Goal: Transaction & Acquisition: Purchase product/service

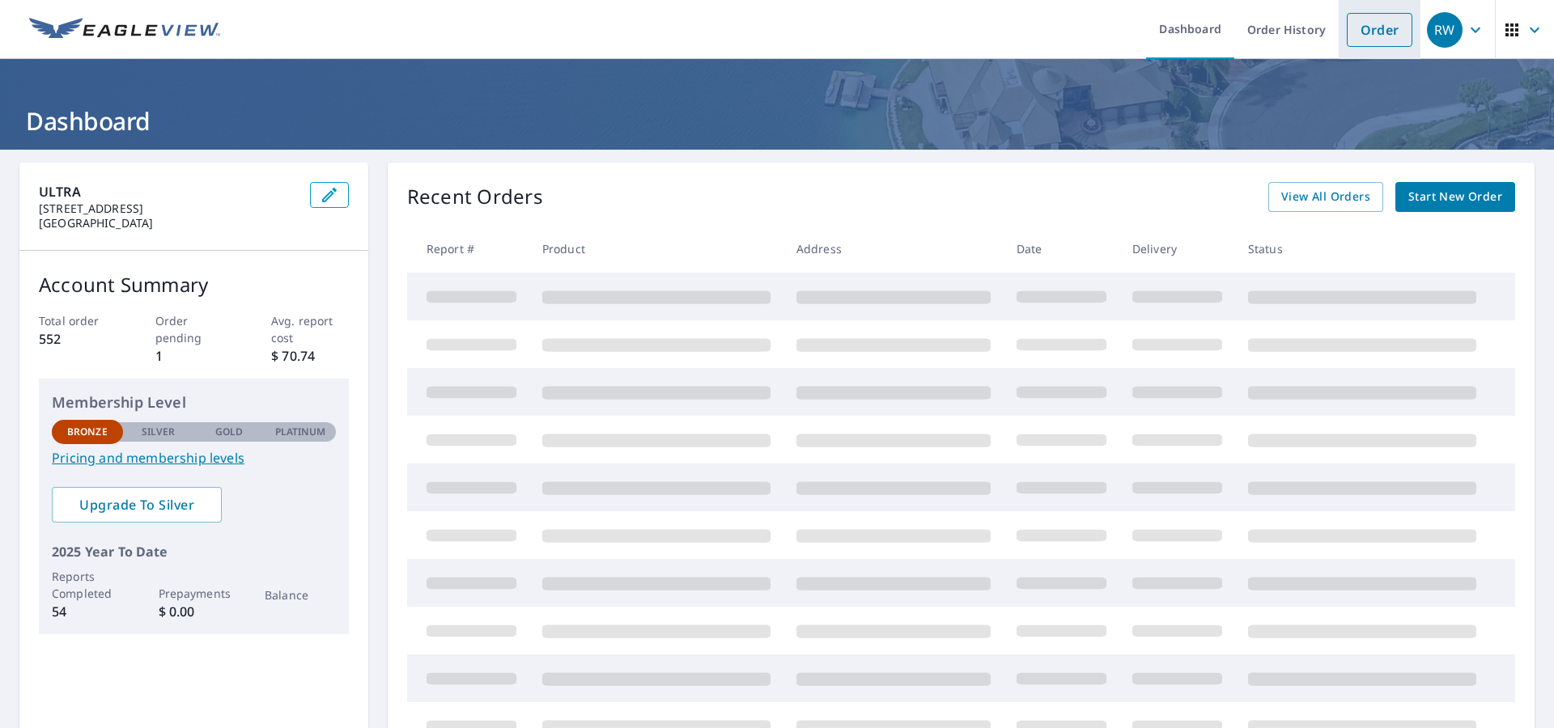
click at [1389, 29] on link "Order" at bounding box center [1379, 30] width 66 height 34
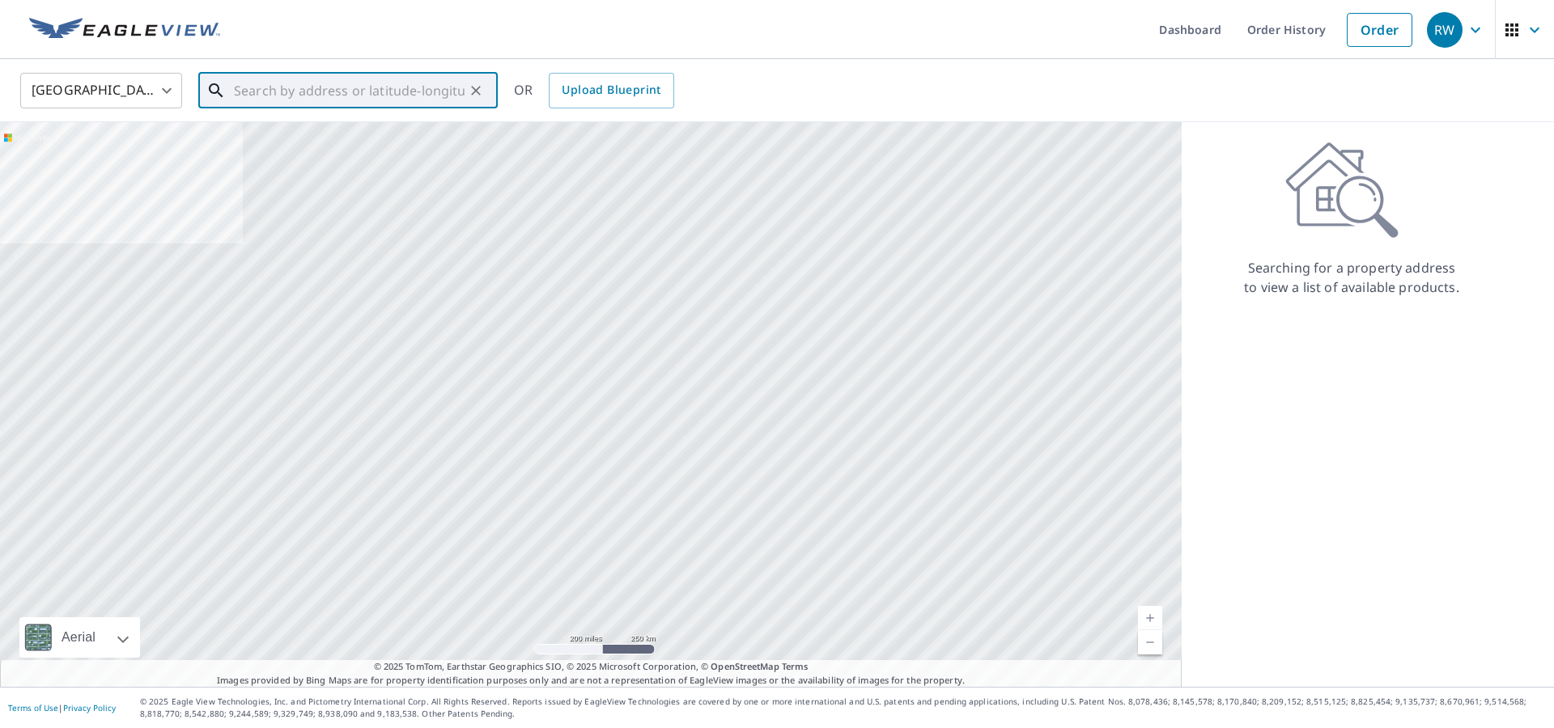
click at [346, 91] on input "text" at bounding box center [349, 90] width 231 height 45
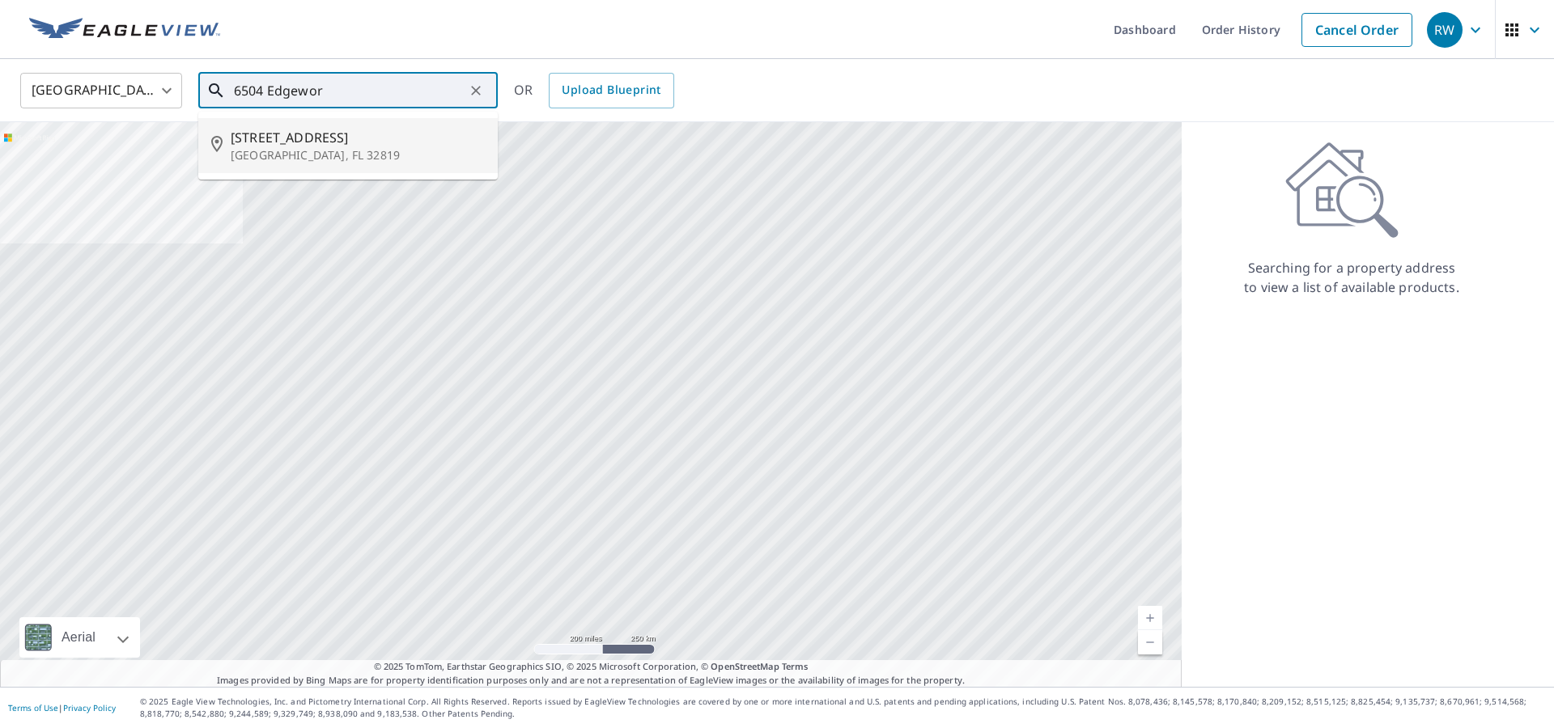
click at [346, 145] on span "[STREET_ADDRESS]" at bounding box center [358, 137] width 254 height 19
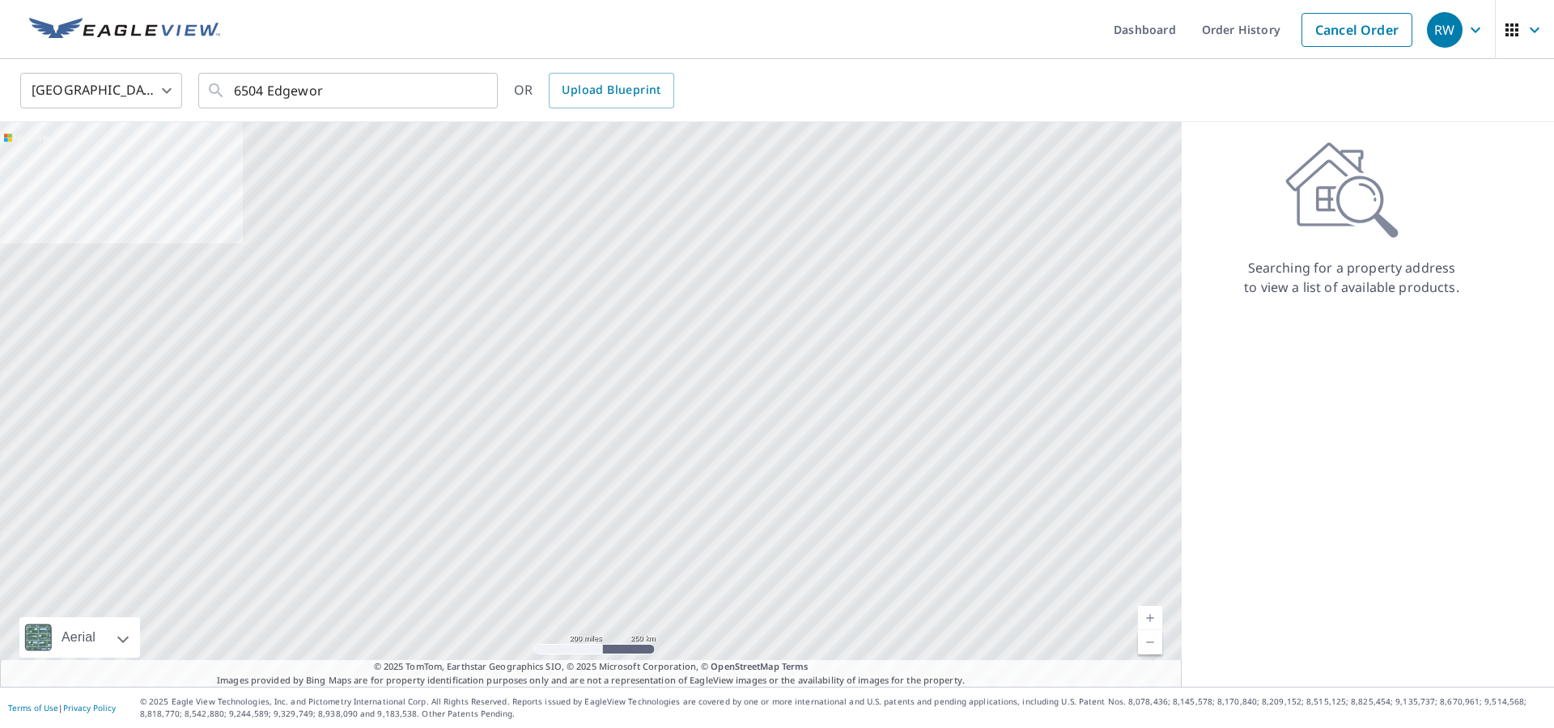
type input "6504 Edgeworth Dr Orlando, FL 32819"
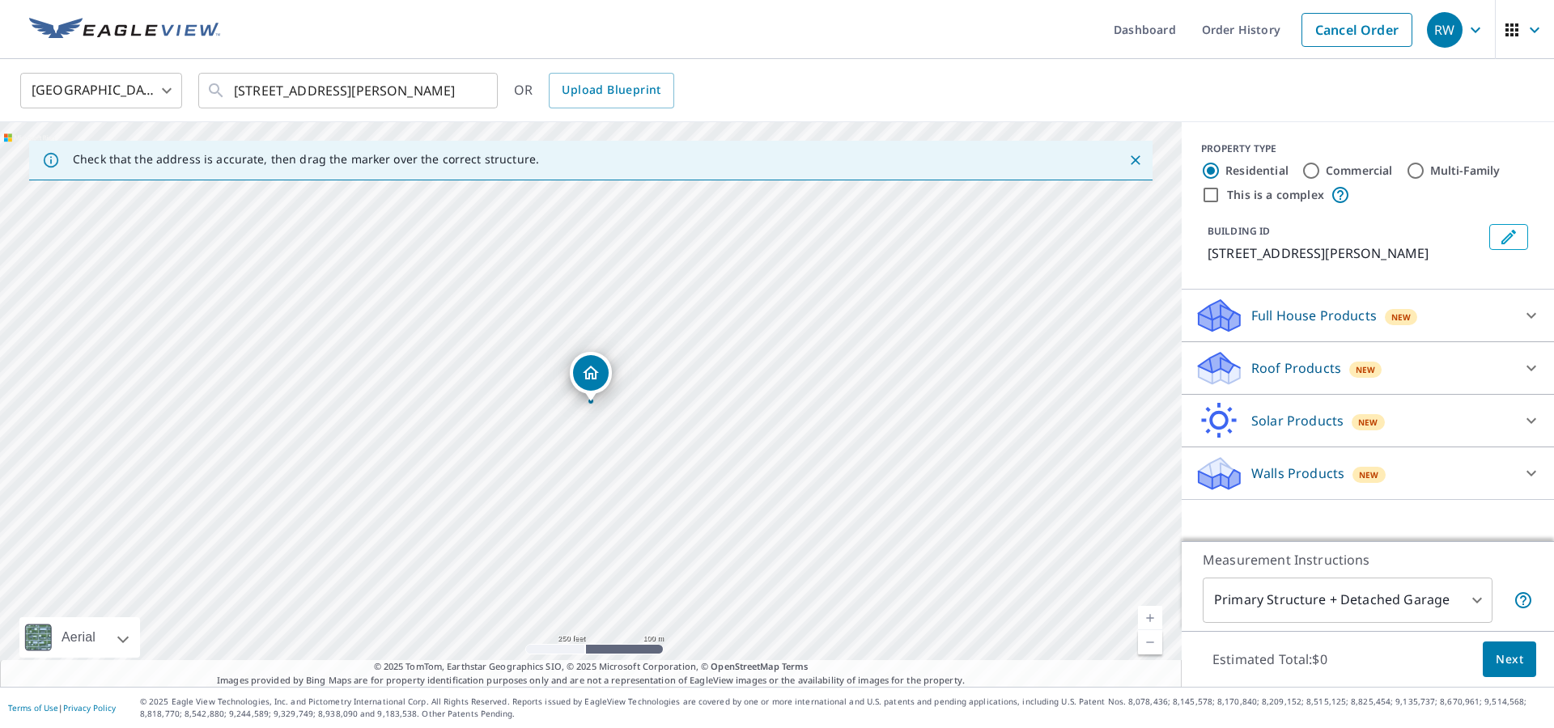
click at [1347, 316] on p "Full House Products" at bounding box center [1313, 315] width 125 height 19
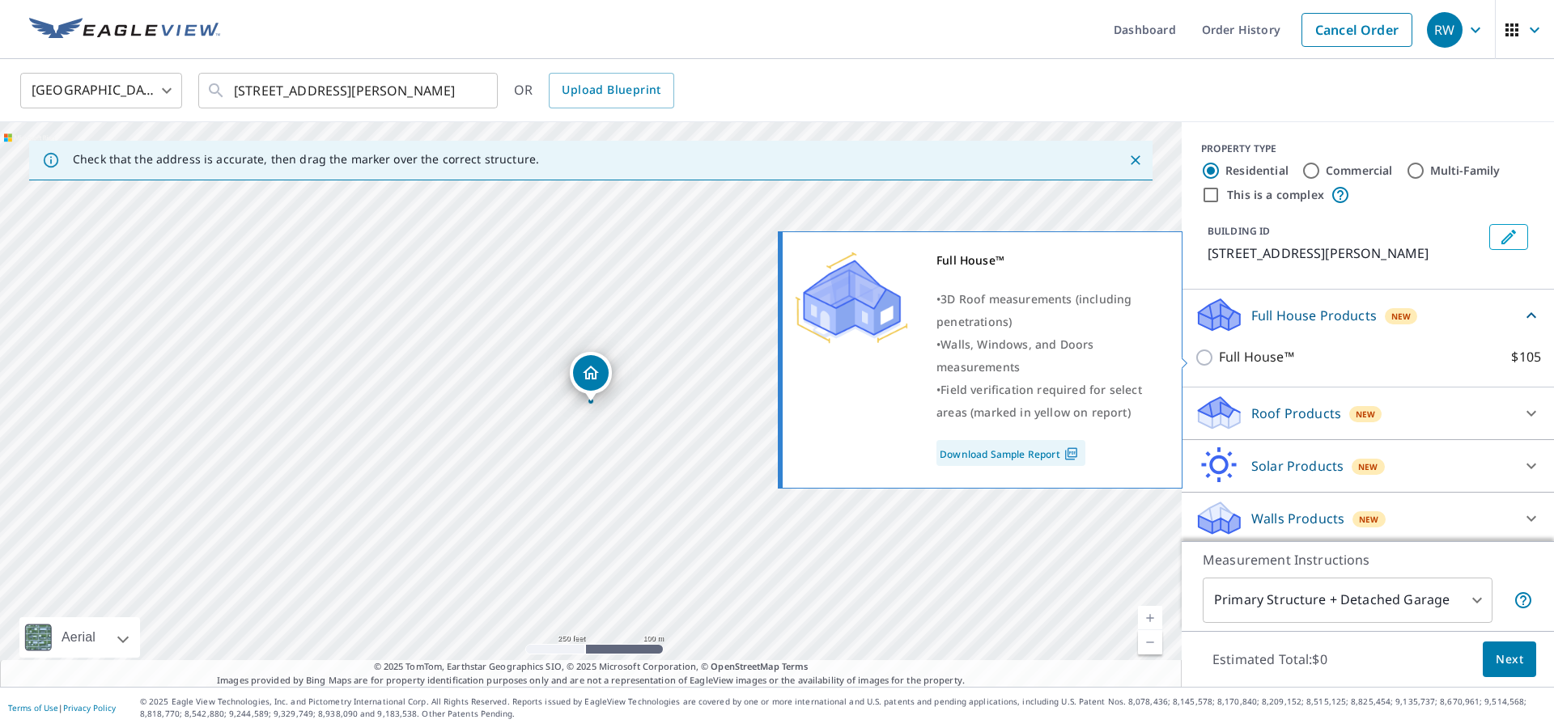
click at [1209, 358] on input "Full House™ $105" at bounding box center [1206, 357] width 24 height 19
checkbox input "true"
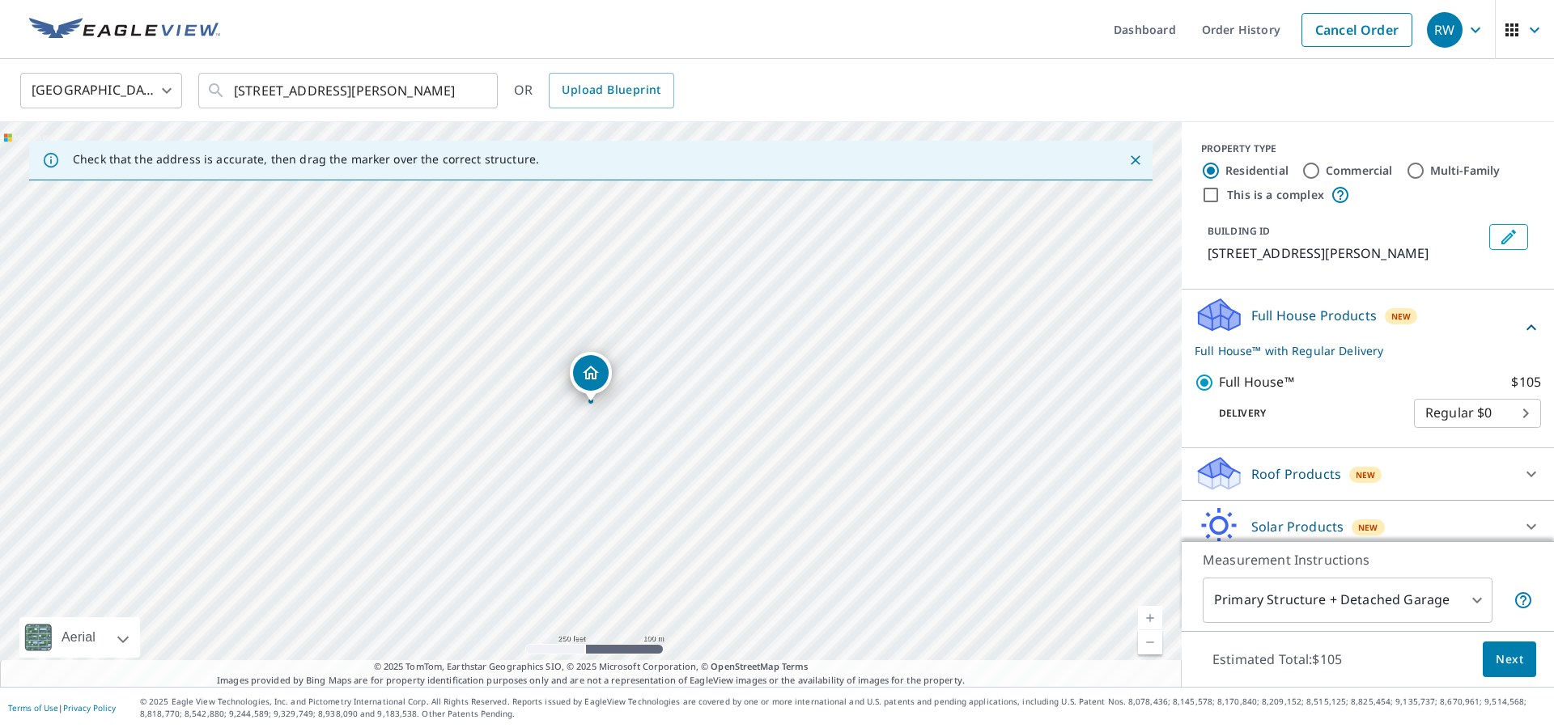
scroll to position [66, 0]
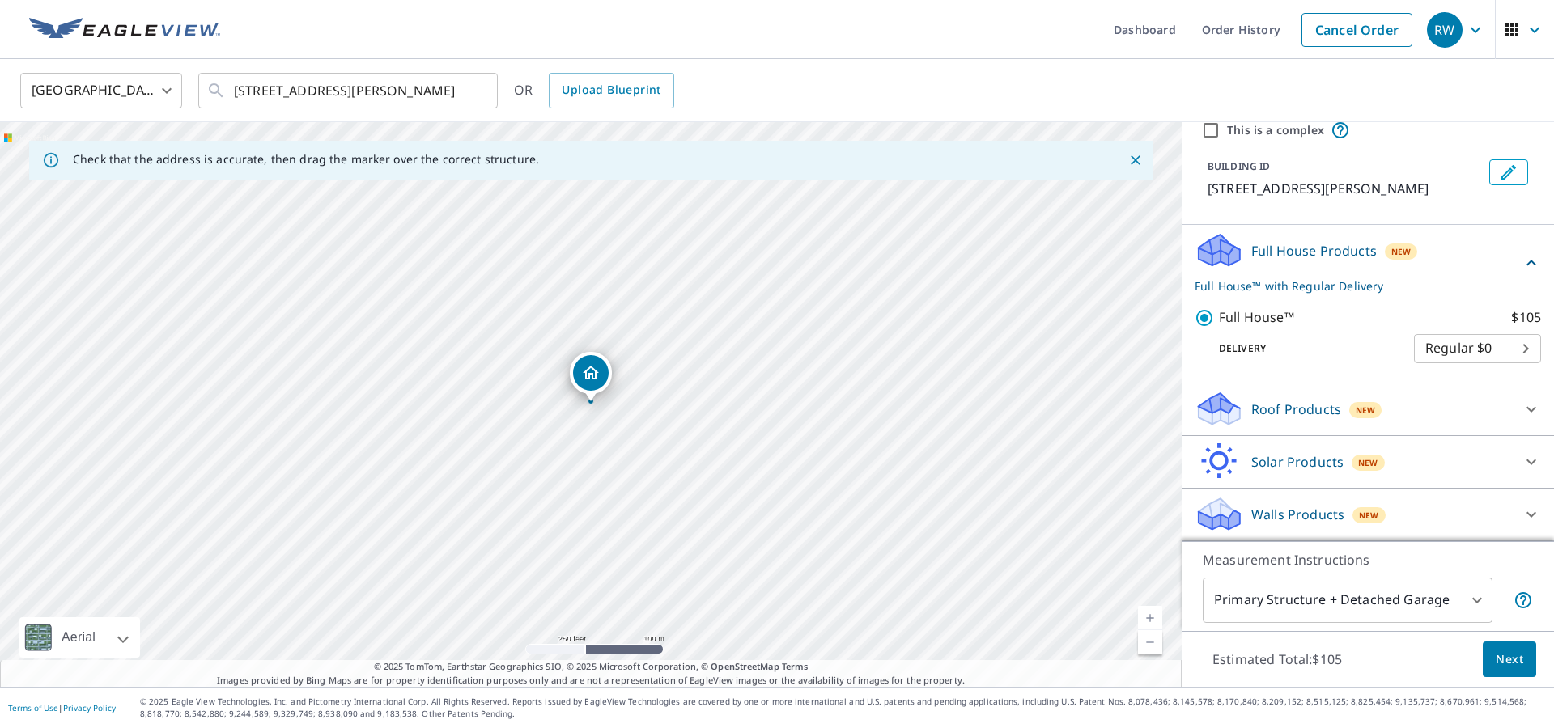
click at [1501, 667] on span "Next" at bounding box center [1509, 660] width 28 height 20
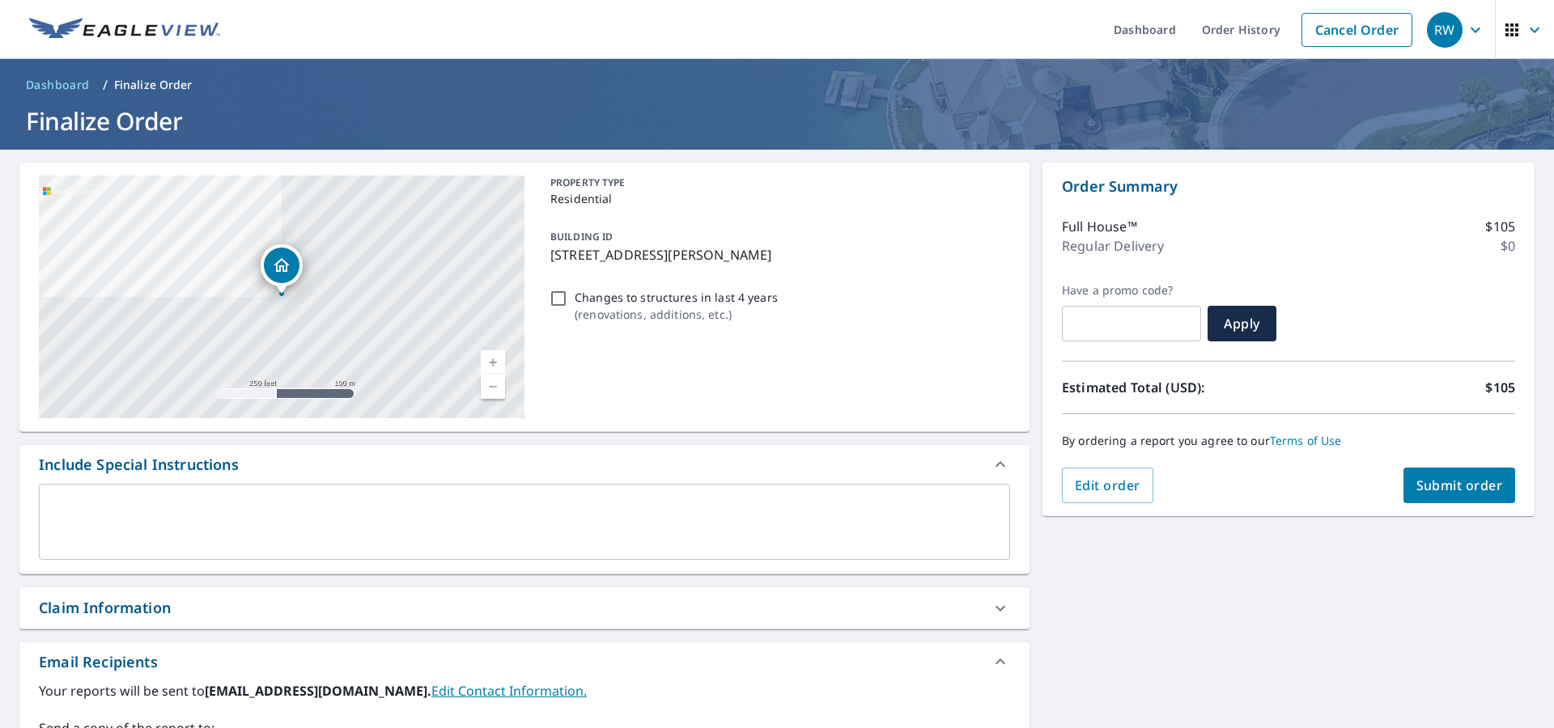
click at [1480, 496] on button "Submit order" at bounding box center [1459, 486] width 112 height 36
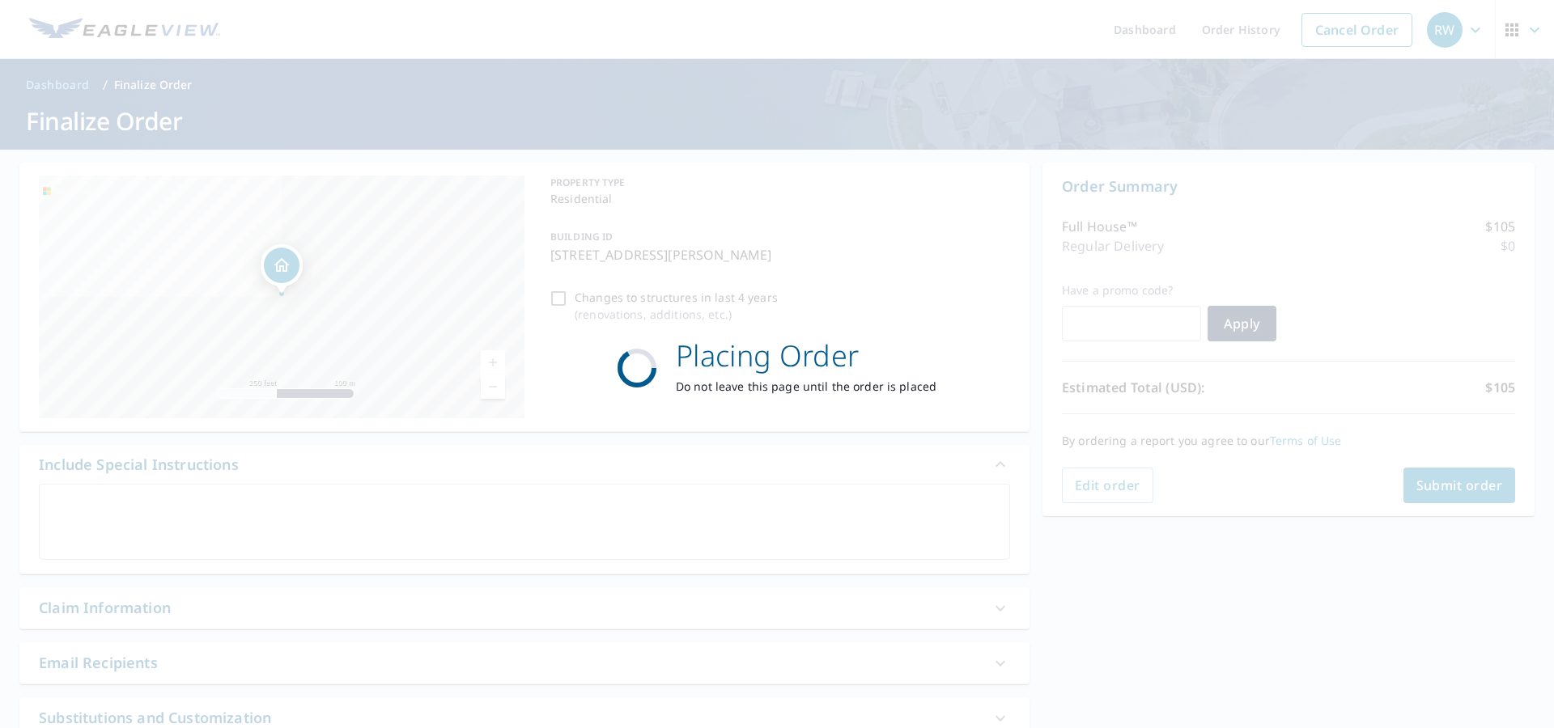
checkbox input "true"
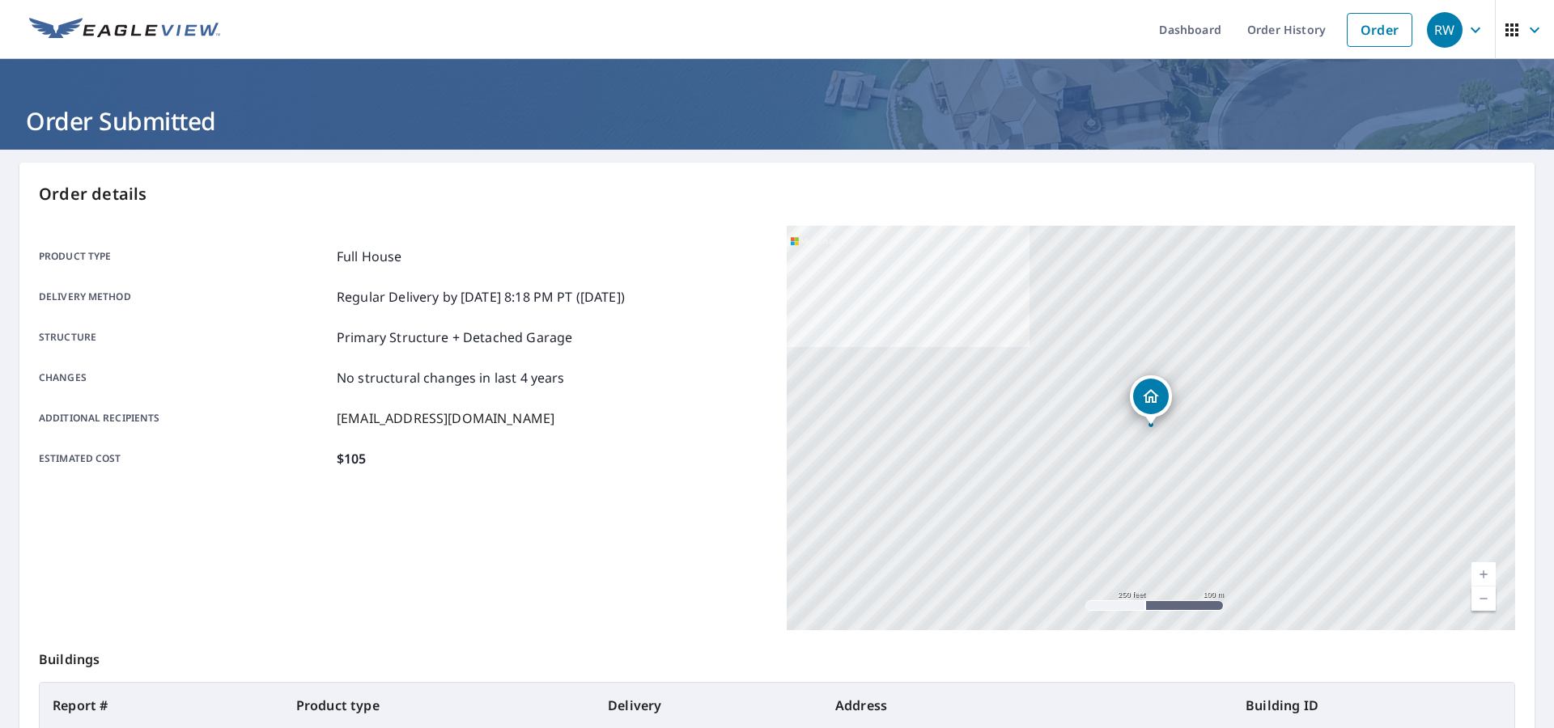
scroll to position [224, 0]
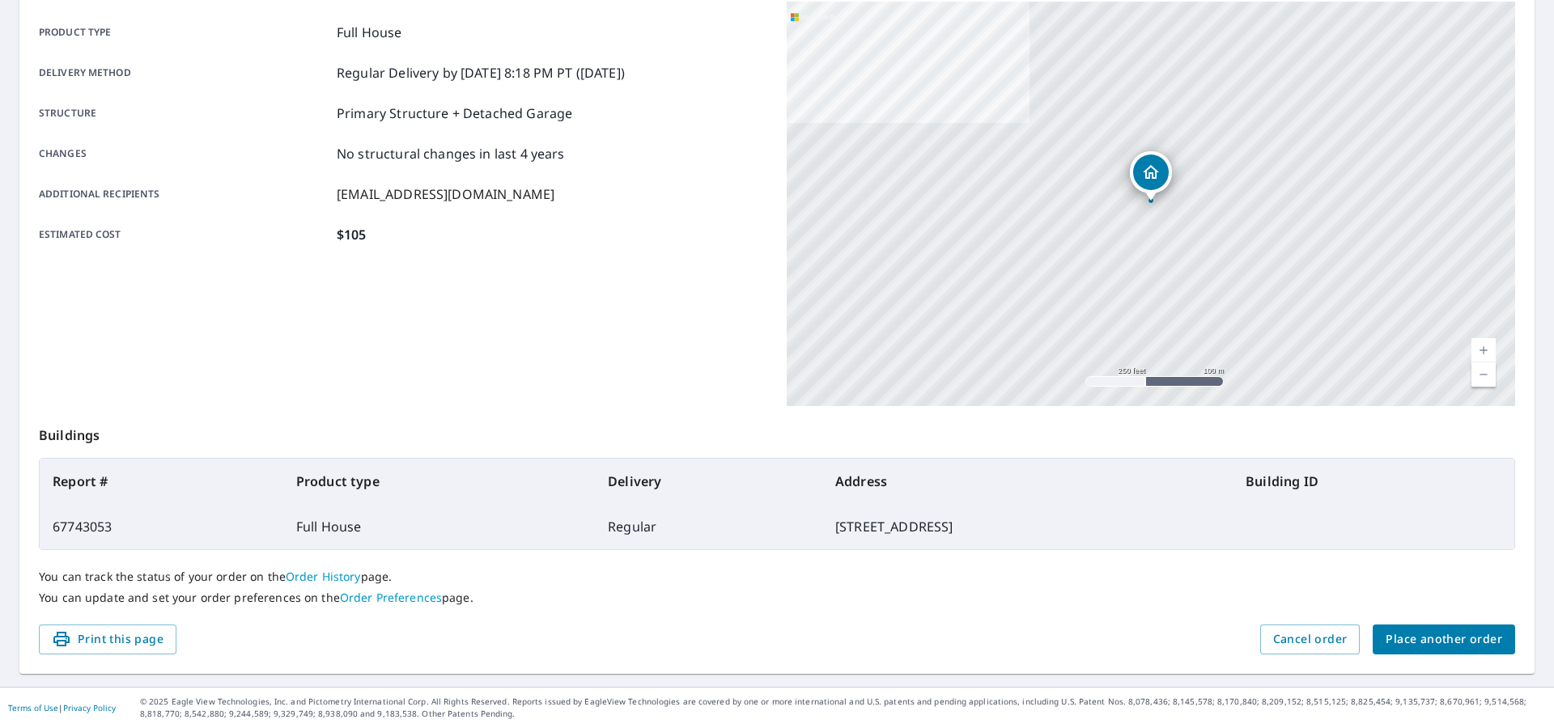
click at [1450, 646] on span "Place another order" at bounding box center [1443, 640] width 117 height 20
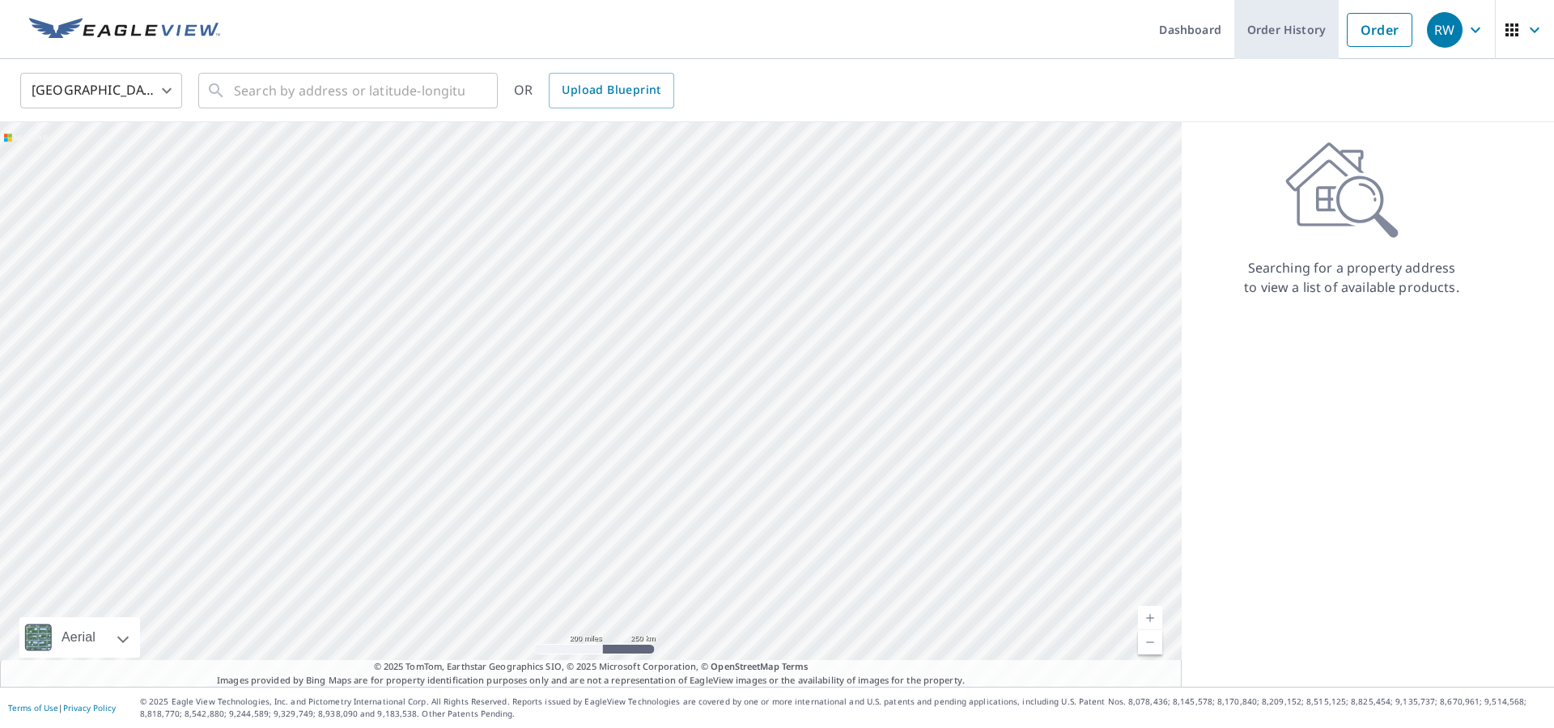
click at [1304, 29] on link "Order History" at bounding box center [1286, 29] width 104 height 59
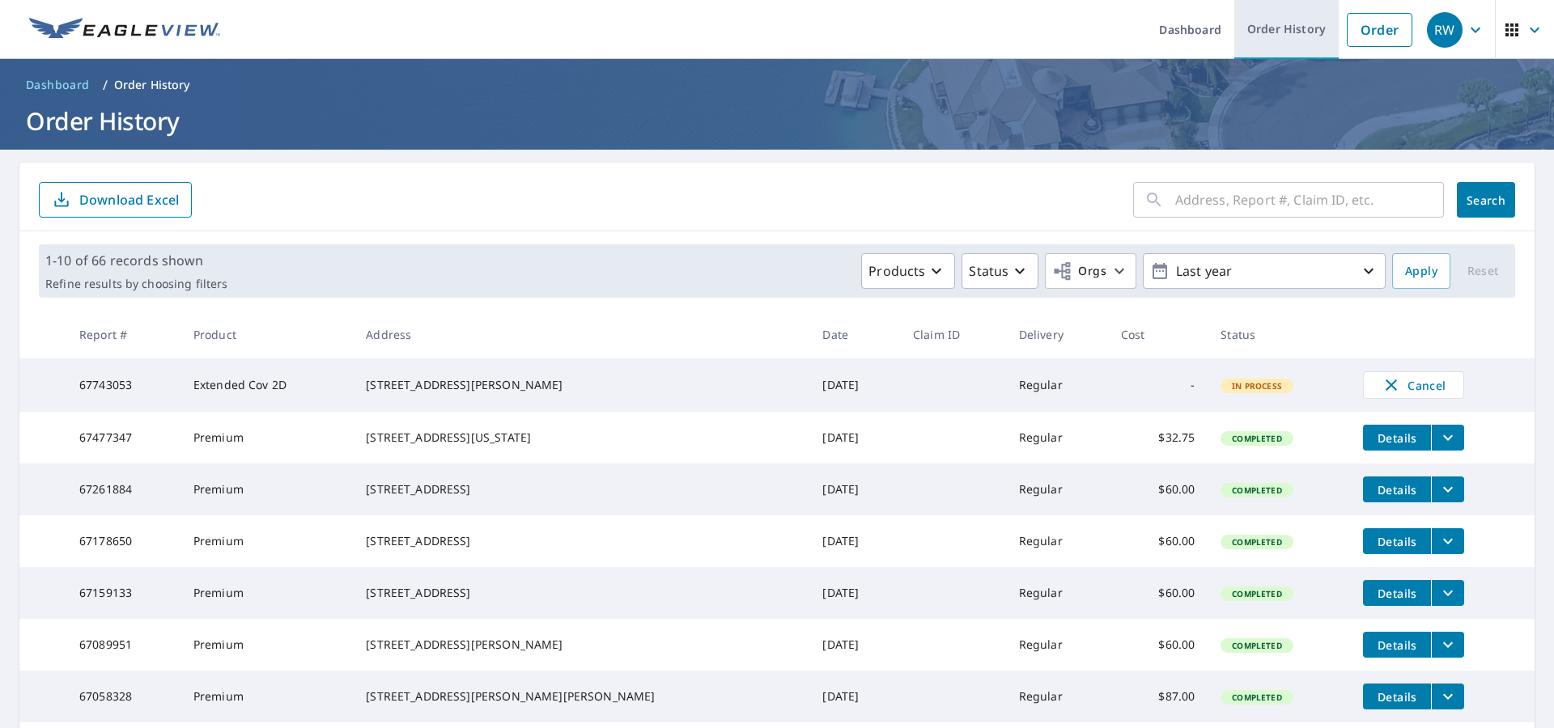
click at [1287, 37] on link "Order History" at bounding box center [1286, 29] width 104 height 59
click at [1287, 26] on link "Order History" at bounding box center [1286, 29] width 104 height 59
click at [1403, 384] on span "Cancel" at bounding box center [1413, 384] width 67 height 19
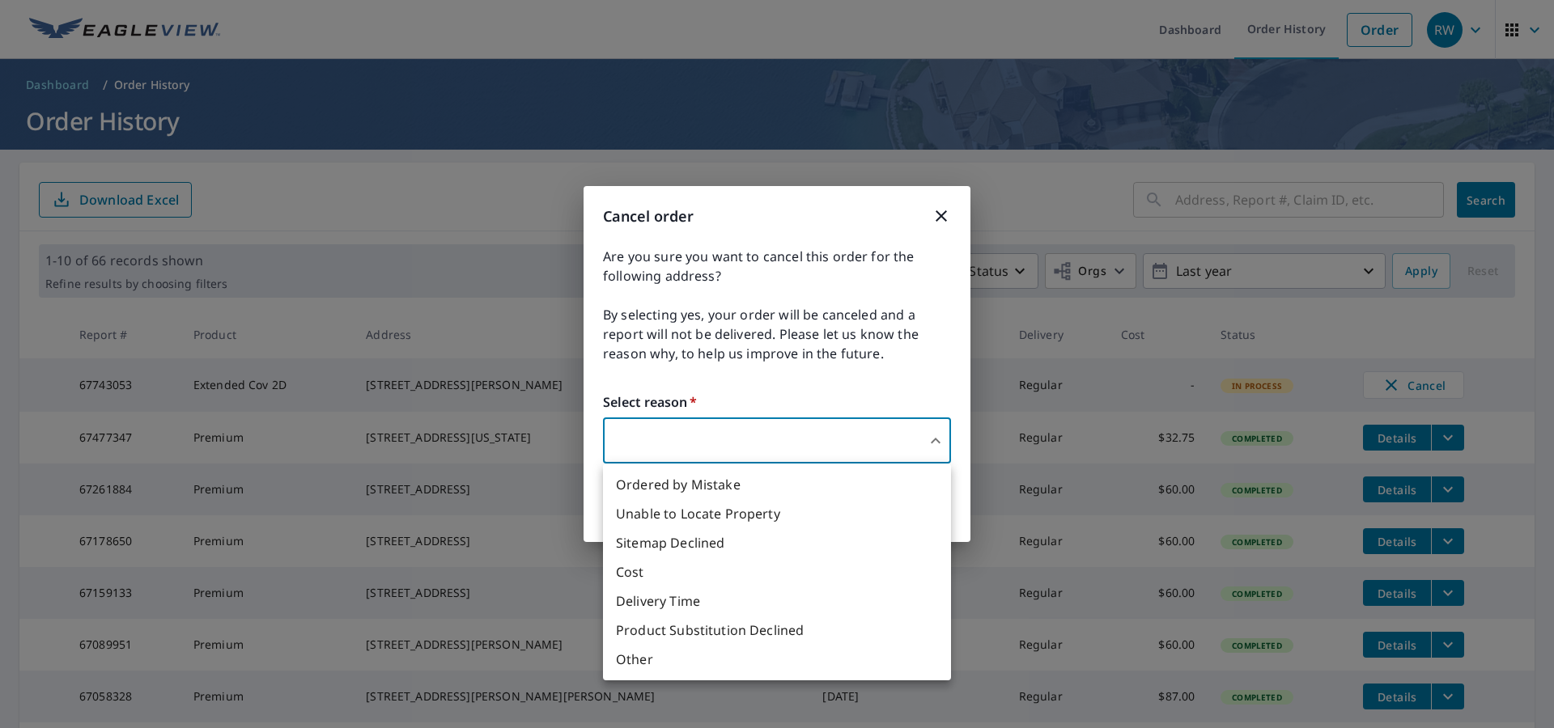
click at [915, 438] on body "RW RW Dashboard Order History Order RW Dashboard / Order History Order History …" at bounding box center [777, 364] width 1554 height 728
click at [941, 215] on div at bounding box center [777, 364] width 1554 height 728
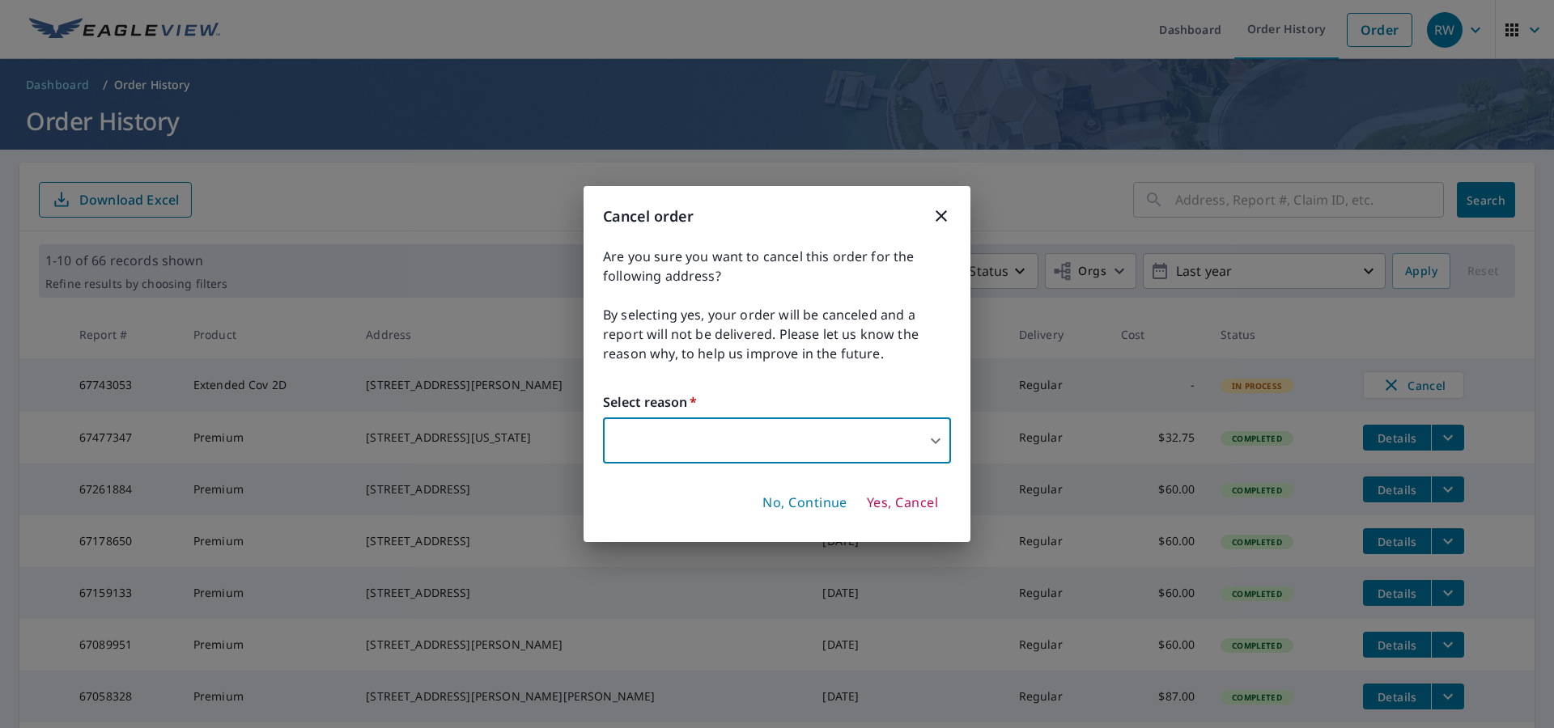
click at [938, 216] on icon "button" at bounding box center [940, 215] width 19 height 19
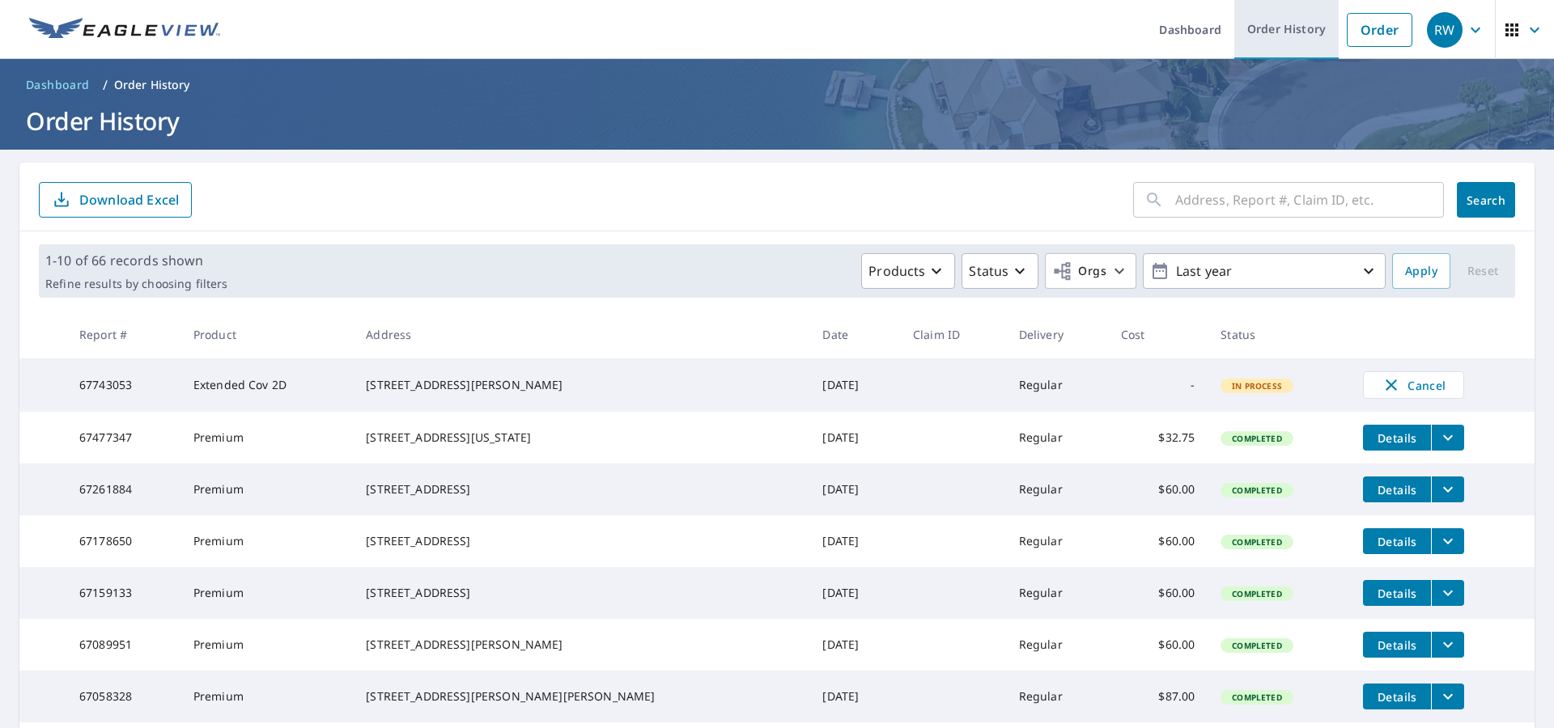
click at [1278, 31] on link "Order History" at bounding box center [1286, 29] width 104 height 59
click at [1275, 39] on link "Order History" at bounding box center [1286, 29] width 104 height 59
click at [1187, 27] on link "Dashboard" at bounding box center [1190, 29] width 88 height 59
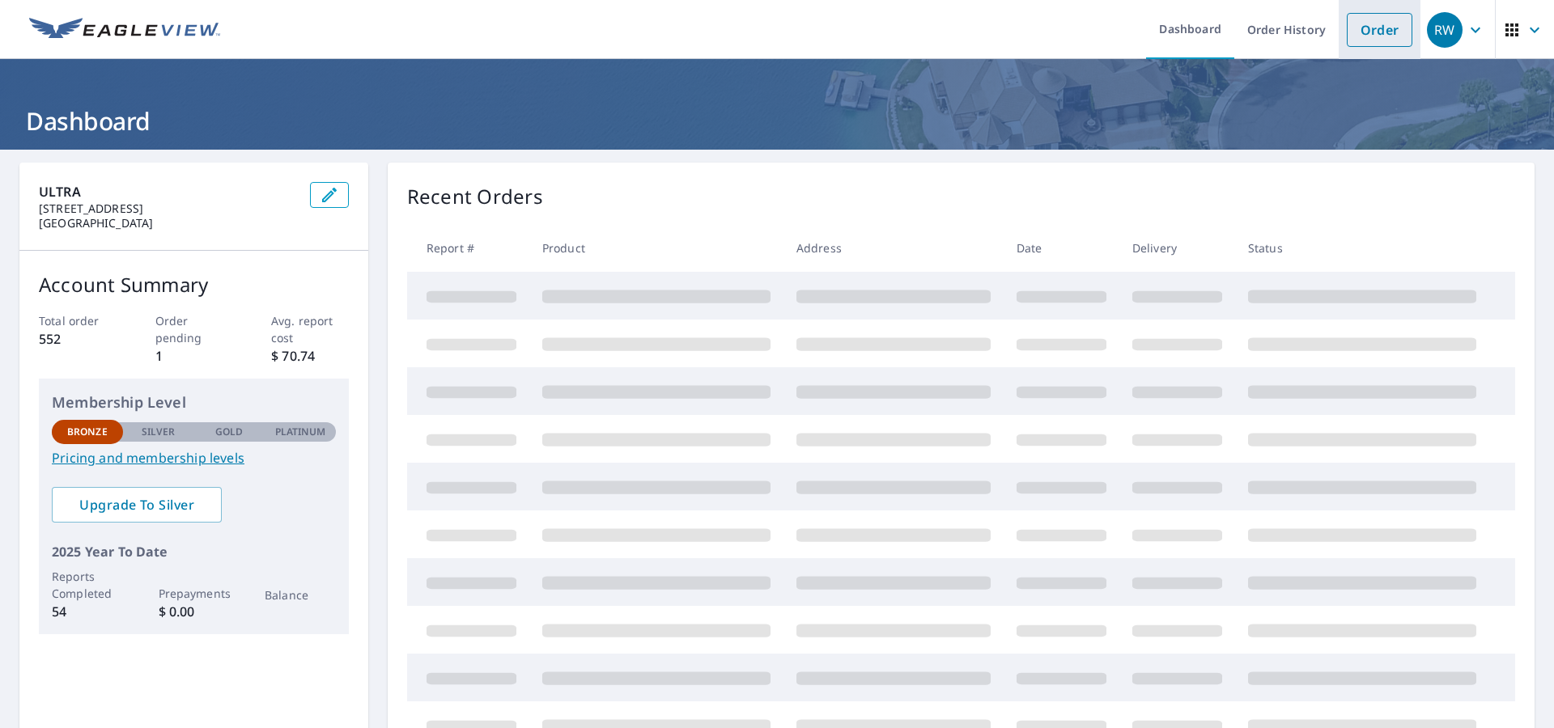
click at [1388, 34] on link "Order" at bounding box center [1379, 30] width 66 height 34
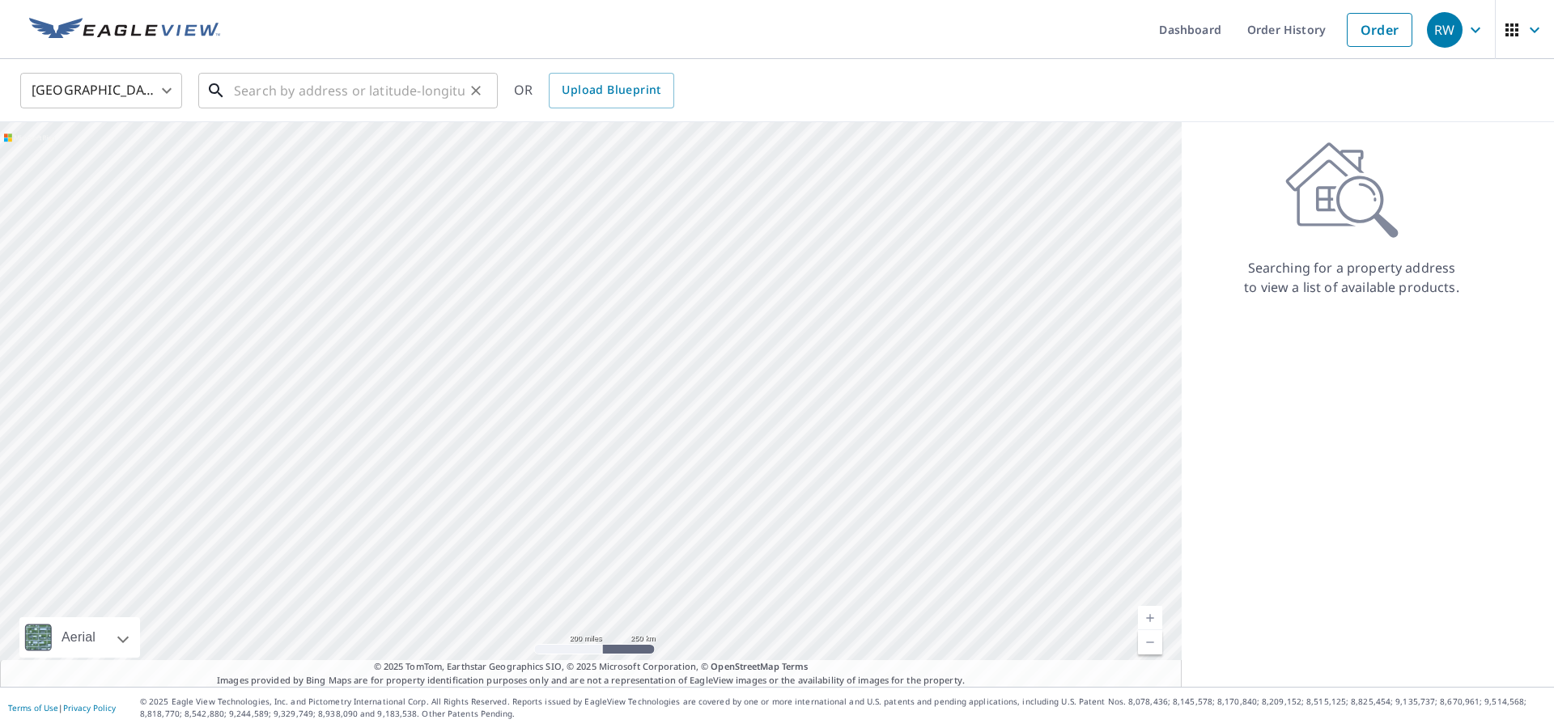
click at [297, 88] on input "text" at bounding box center [349, 90] width 231 height 45
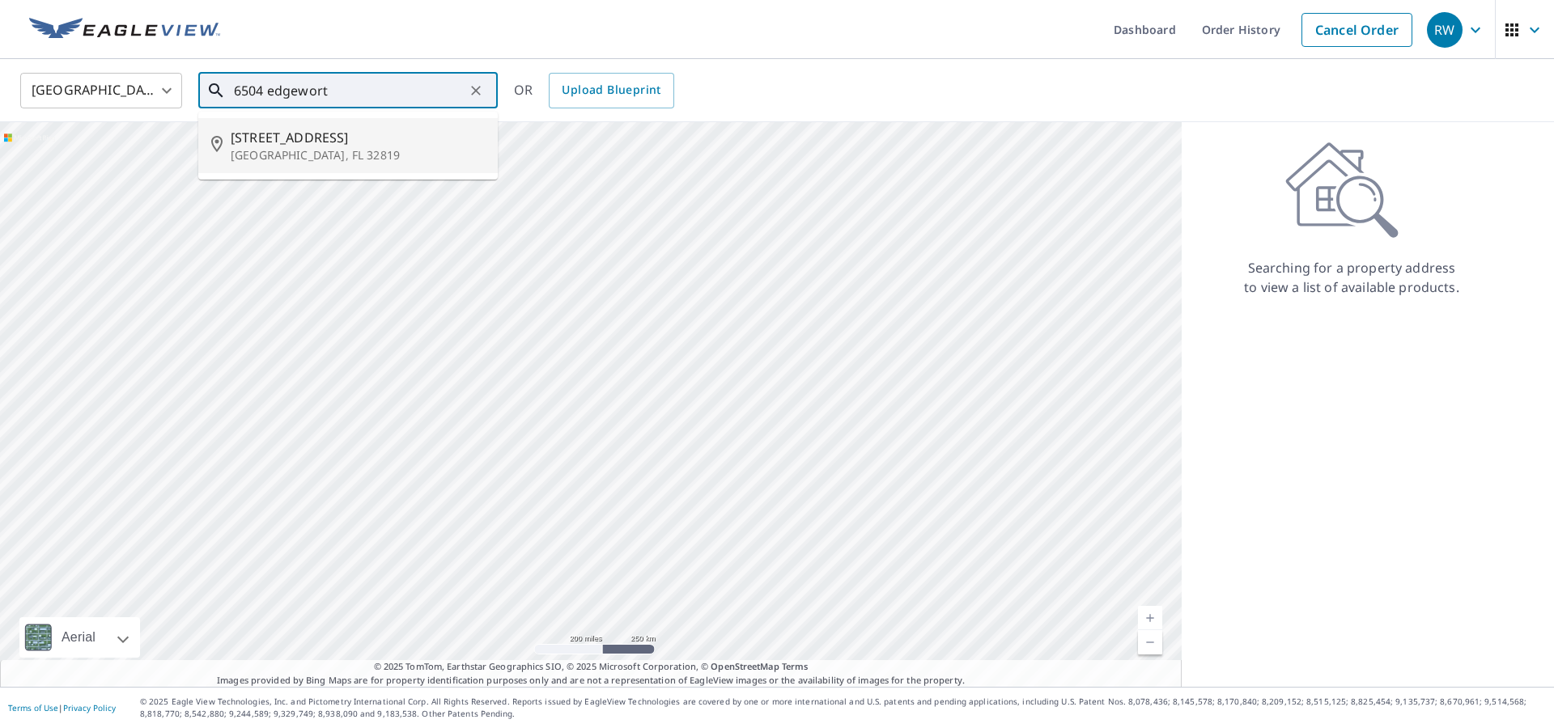
click at [339, 161] on p "[GEOGRAPHIC_DATA], FL 32819" at bounding box center [358, 155] width 254 height 16
type input "6504 Edgeworth Dr Orlando, FL 32819"
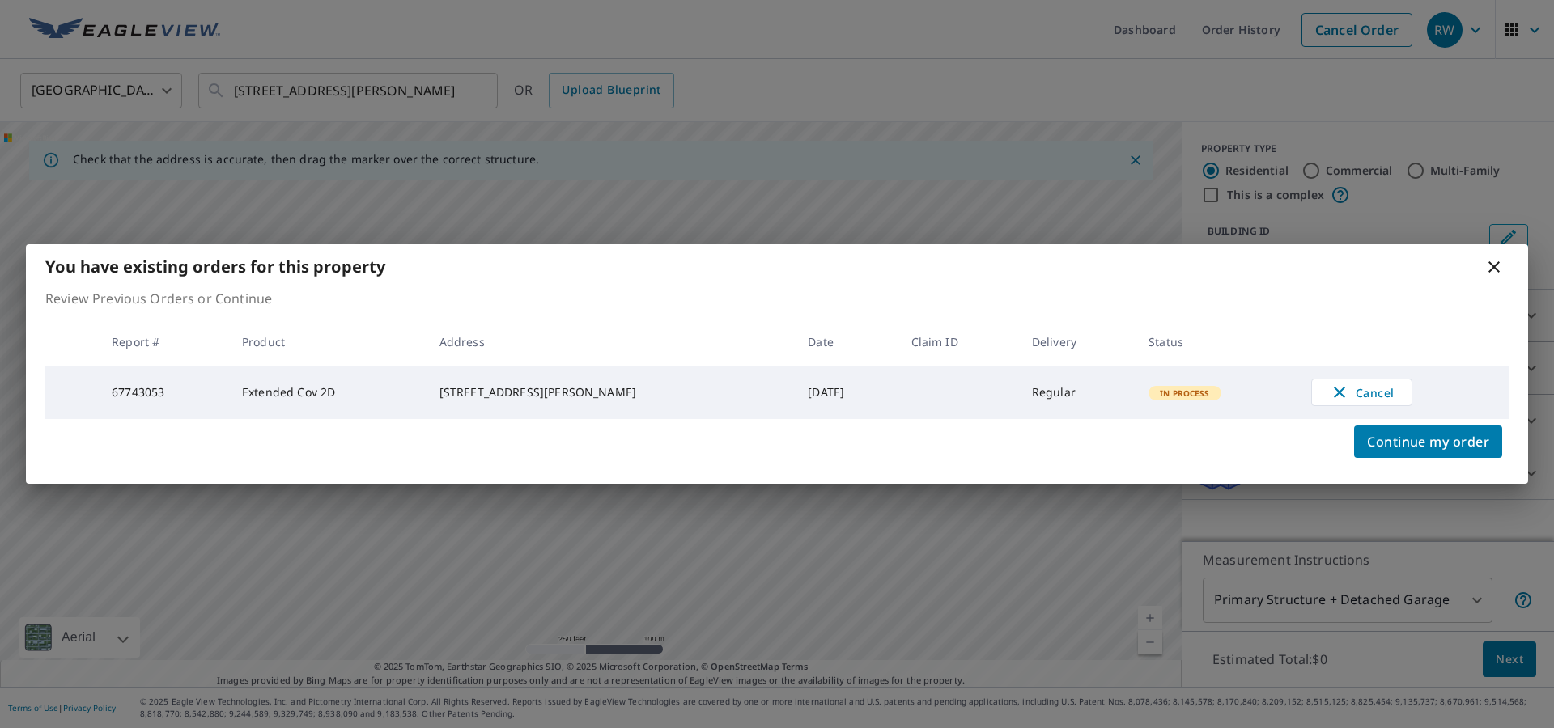
click at [1496, 261] on icon at bounding box center [1493, 266] width 11 height 11
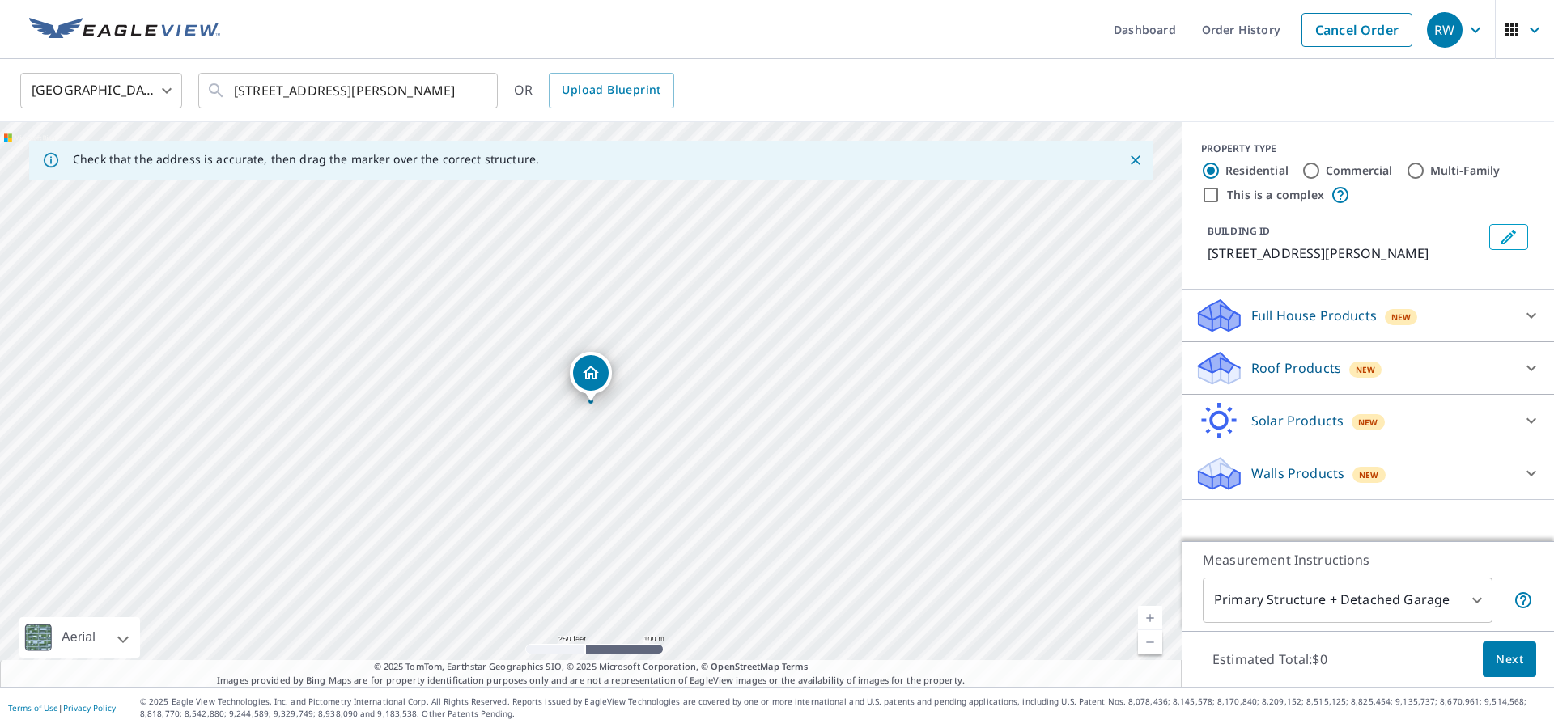
click at [1297, 365] on p "Roof Products" at bounding box center [1296, 367] width 90 height 19
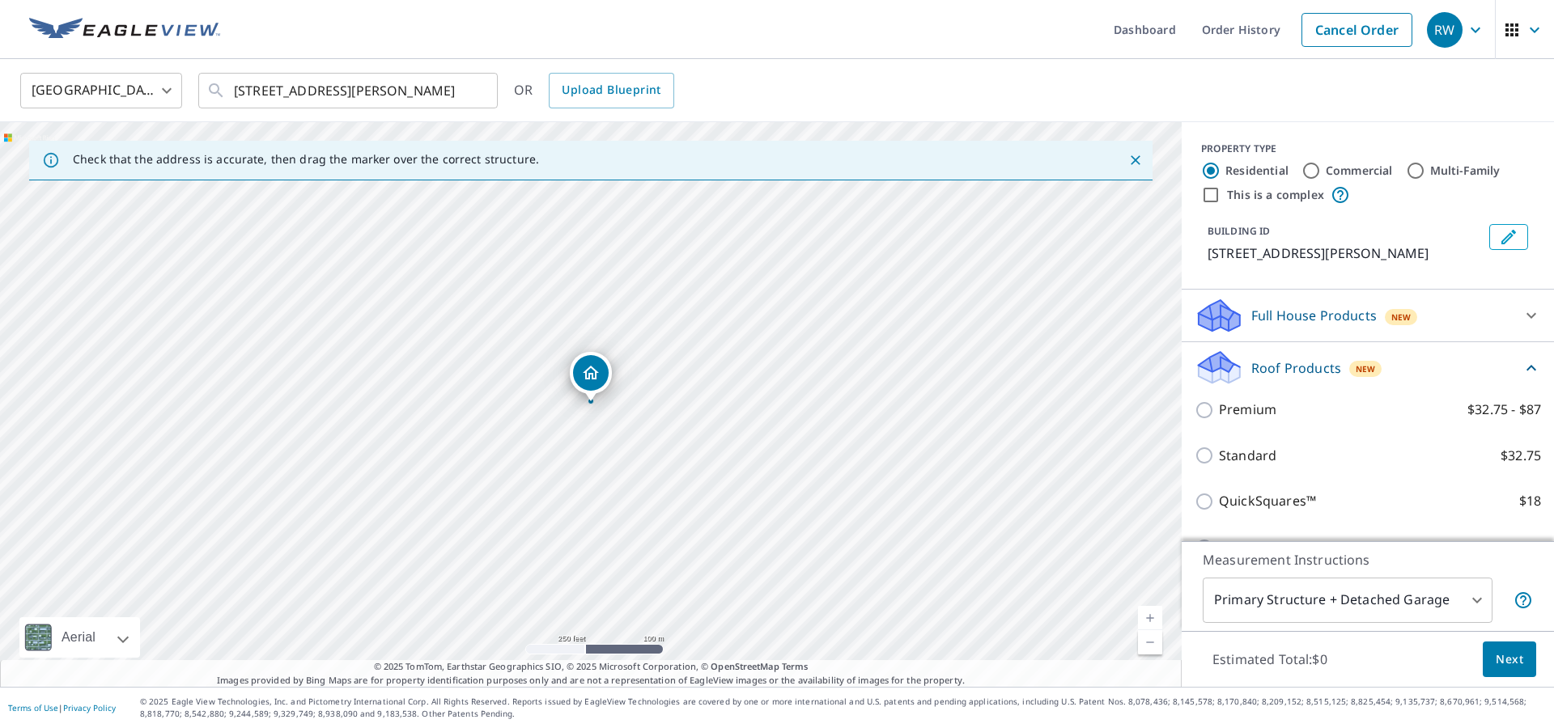
click at [1304, 312] on p "Full House Products" at bounding box center [1313, 315] width 125 height 19
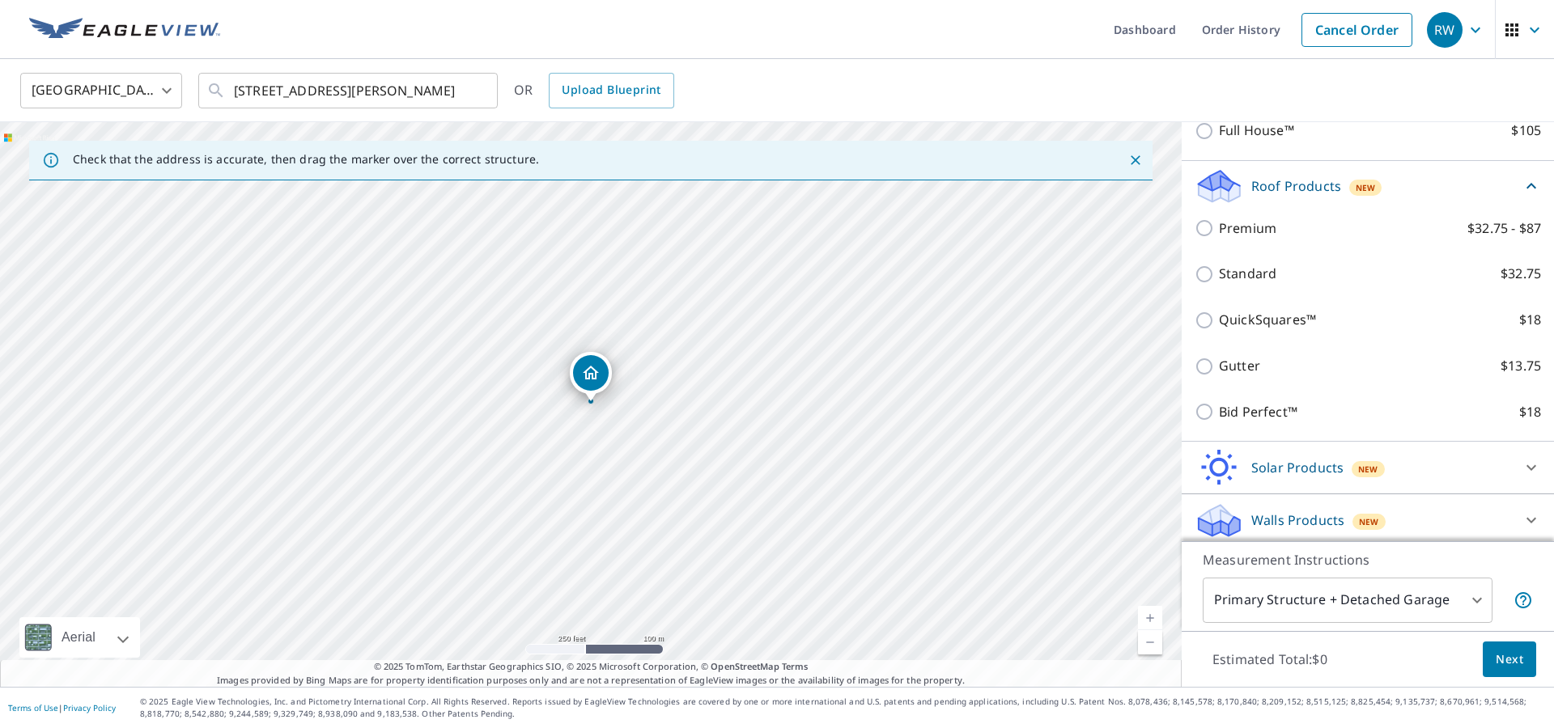
scroll to position [237, 0]
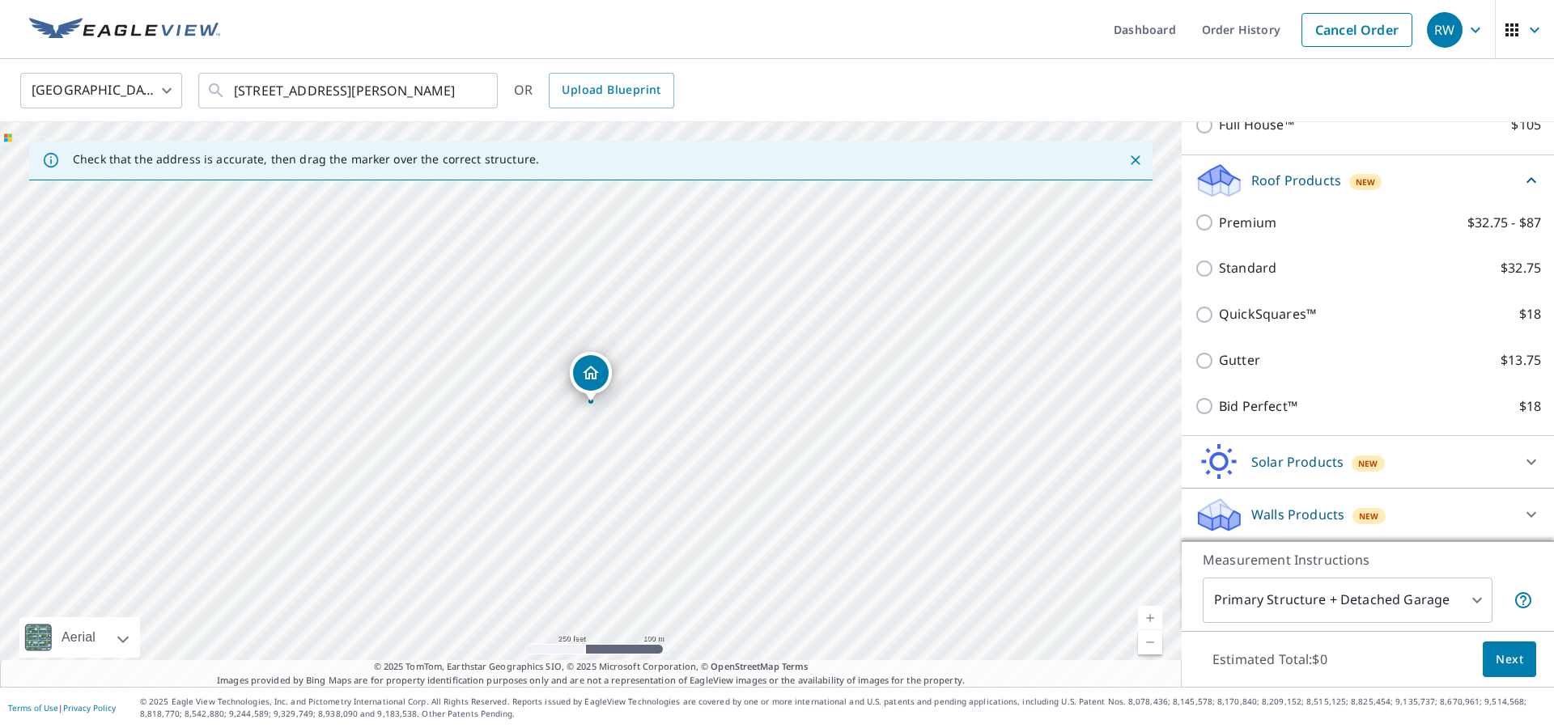
click at [1310, 525] on div "Walls Products New" at bounding box center [1352, 515] width 317 height 38
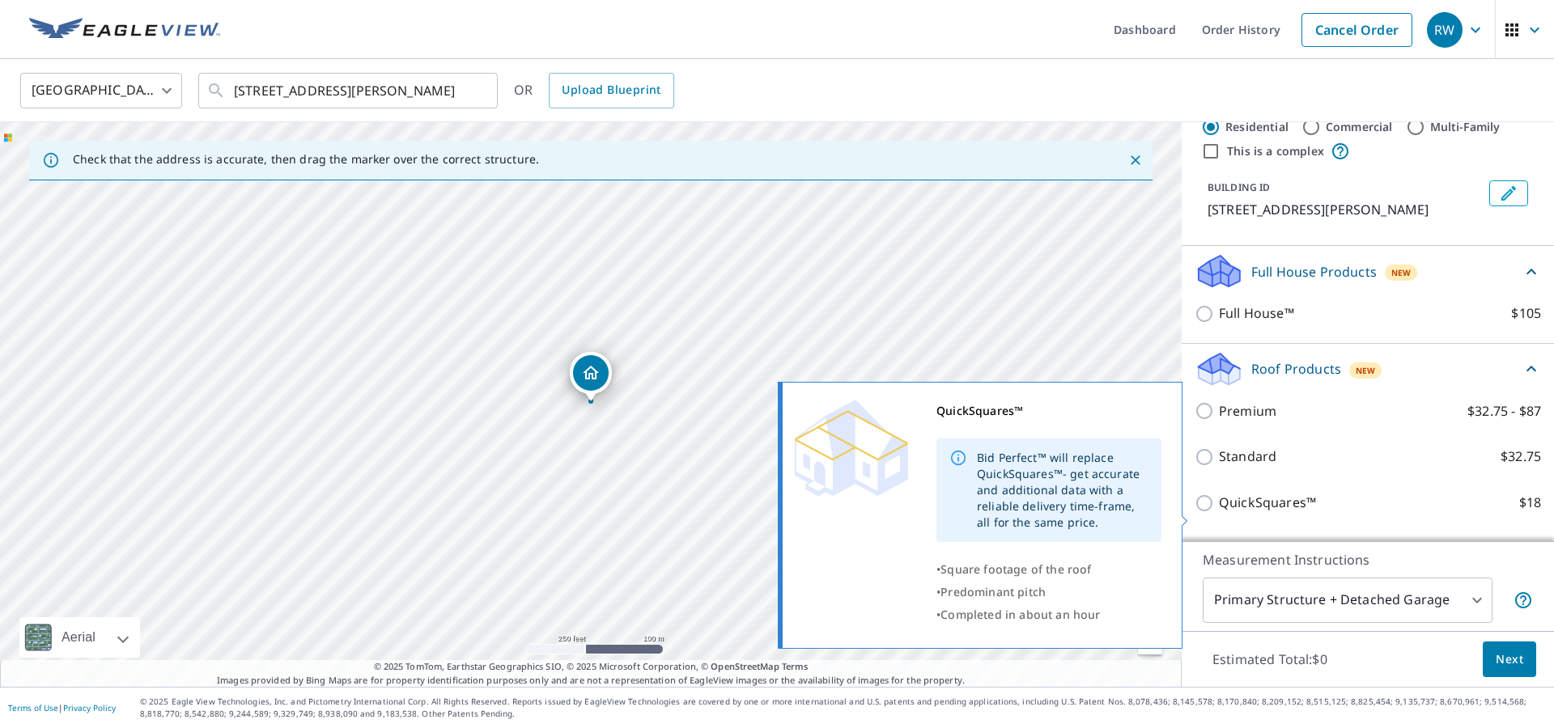
scroll to position [34, 0]
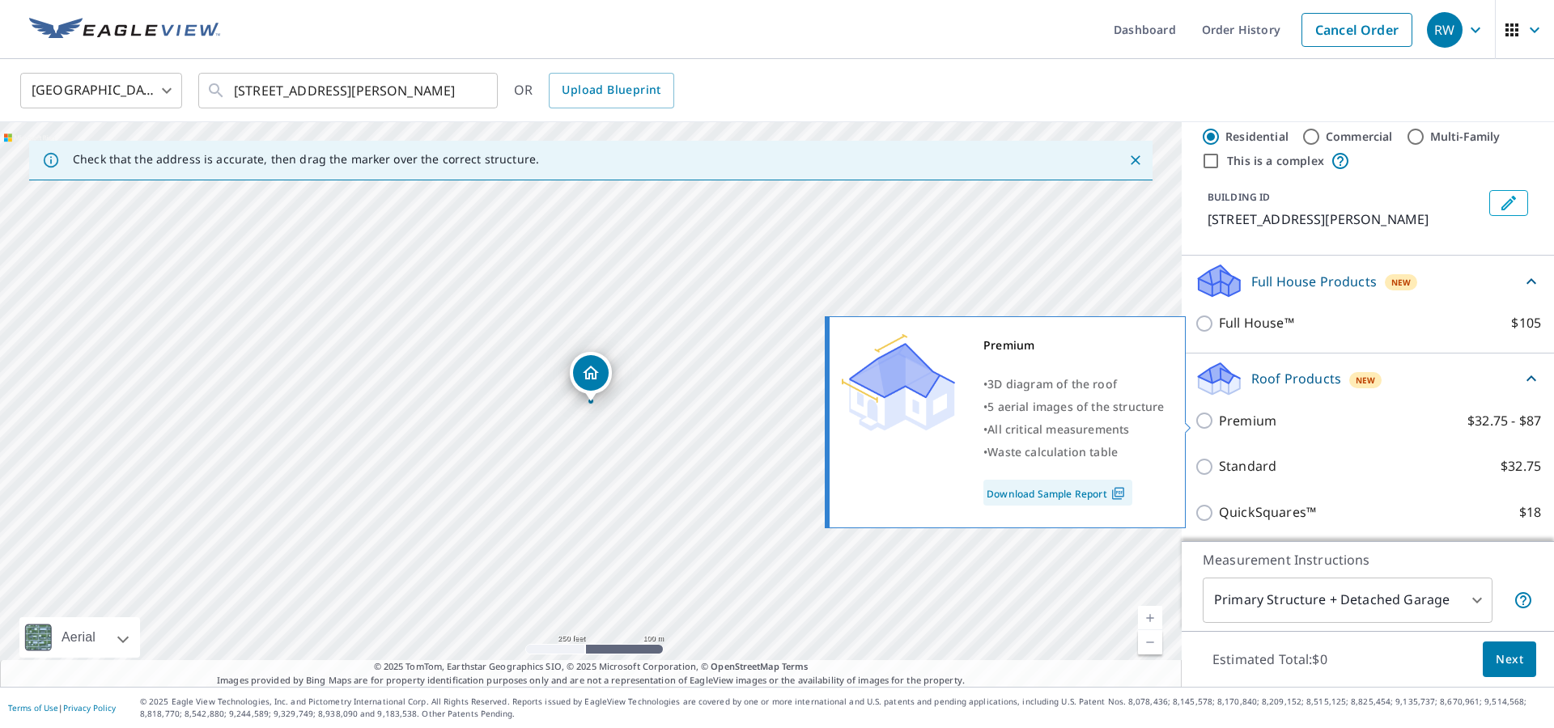
click at [1221, 421] on p "Premium" at bounding box center [1247, 421] width 57 height 20
click at [1219, 421] on input "Premium $32.75 - $87" at bounding box center [1206, 420] width 24 height 19
checkbox input "true"
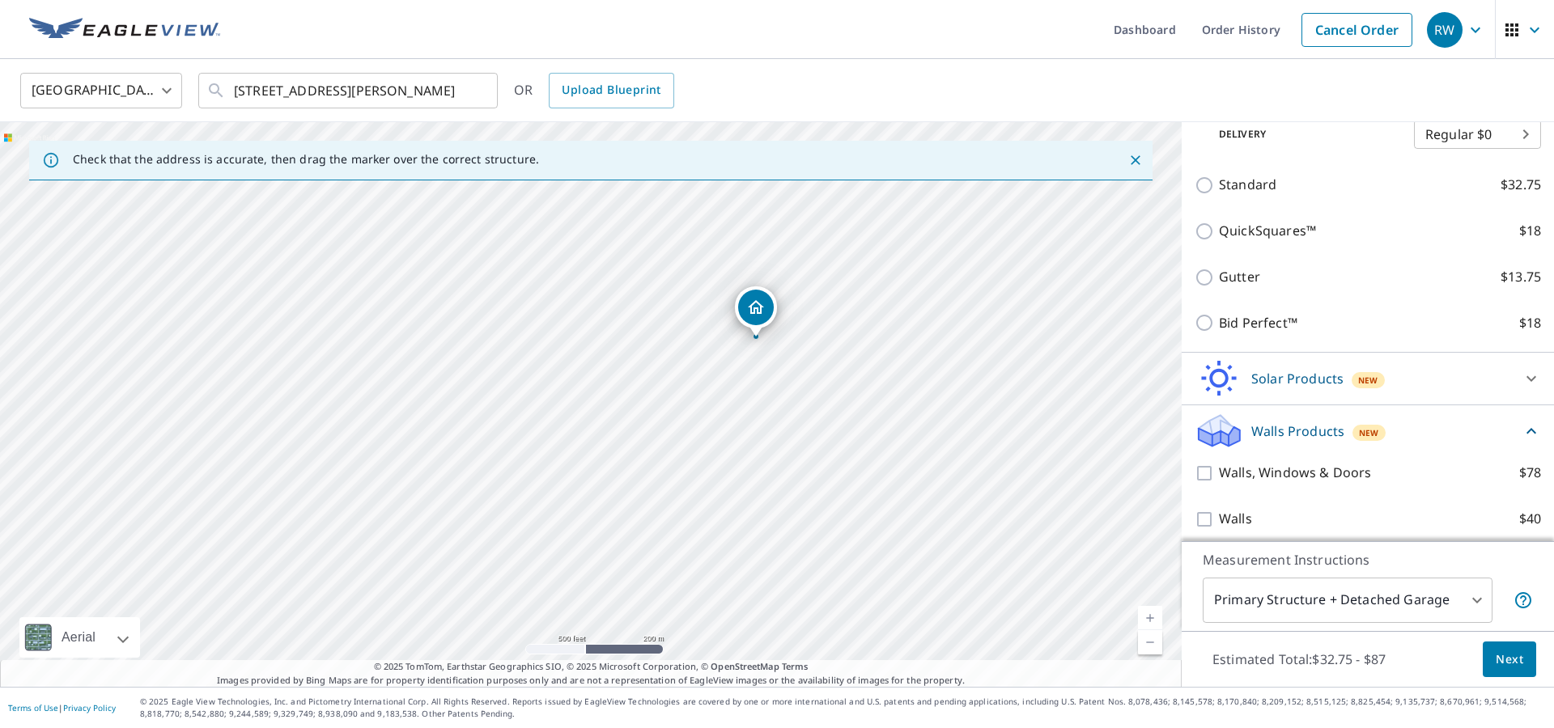
scroll to position [390, 0]
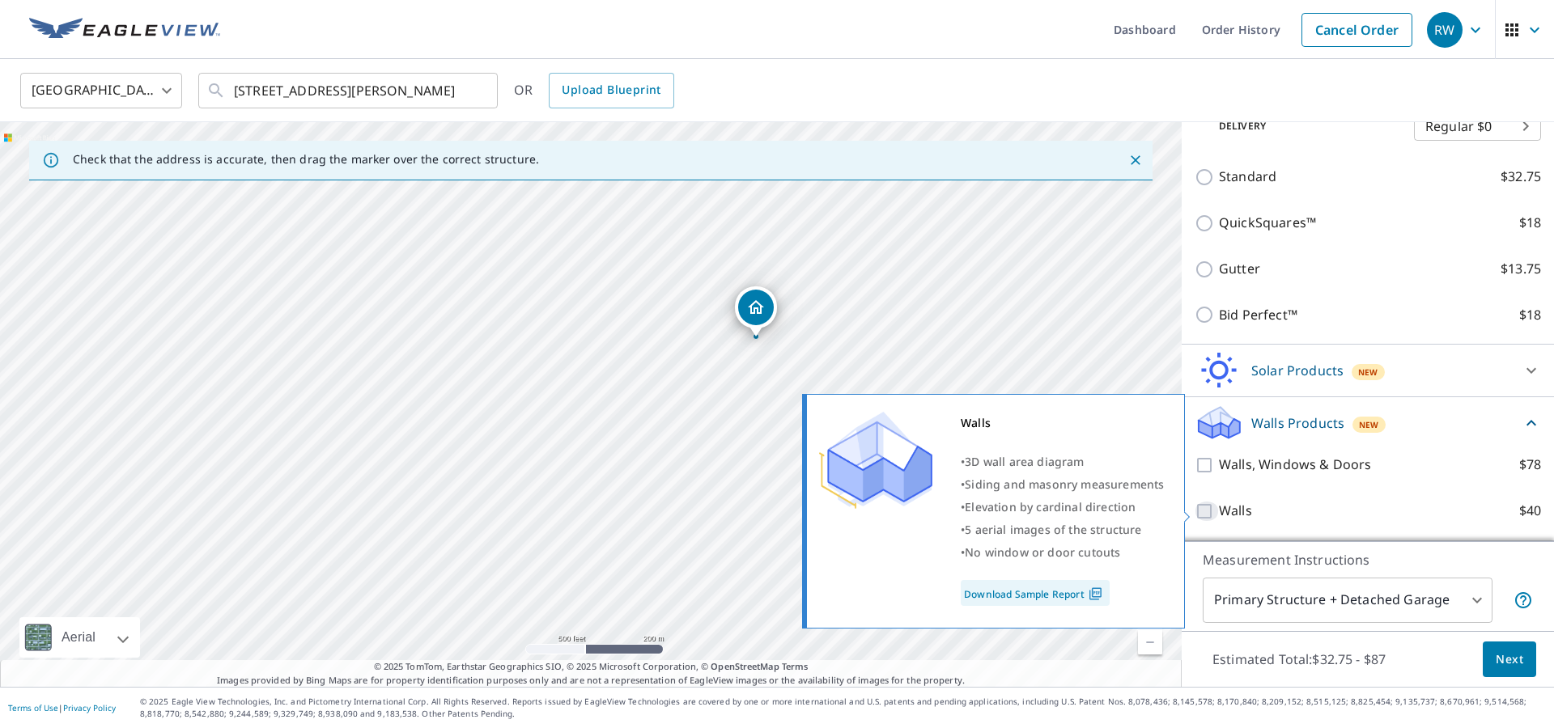
click at [1203, 511] on input "Walls $40" at bounding box center [1206, 511] width 24 height 19
checkbox input "true"
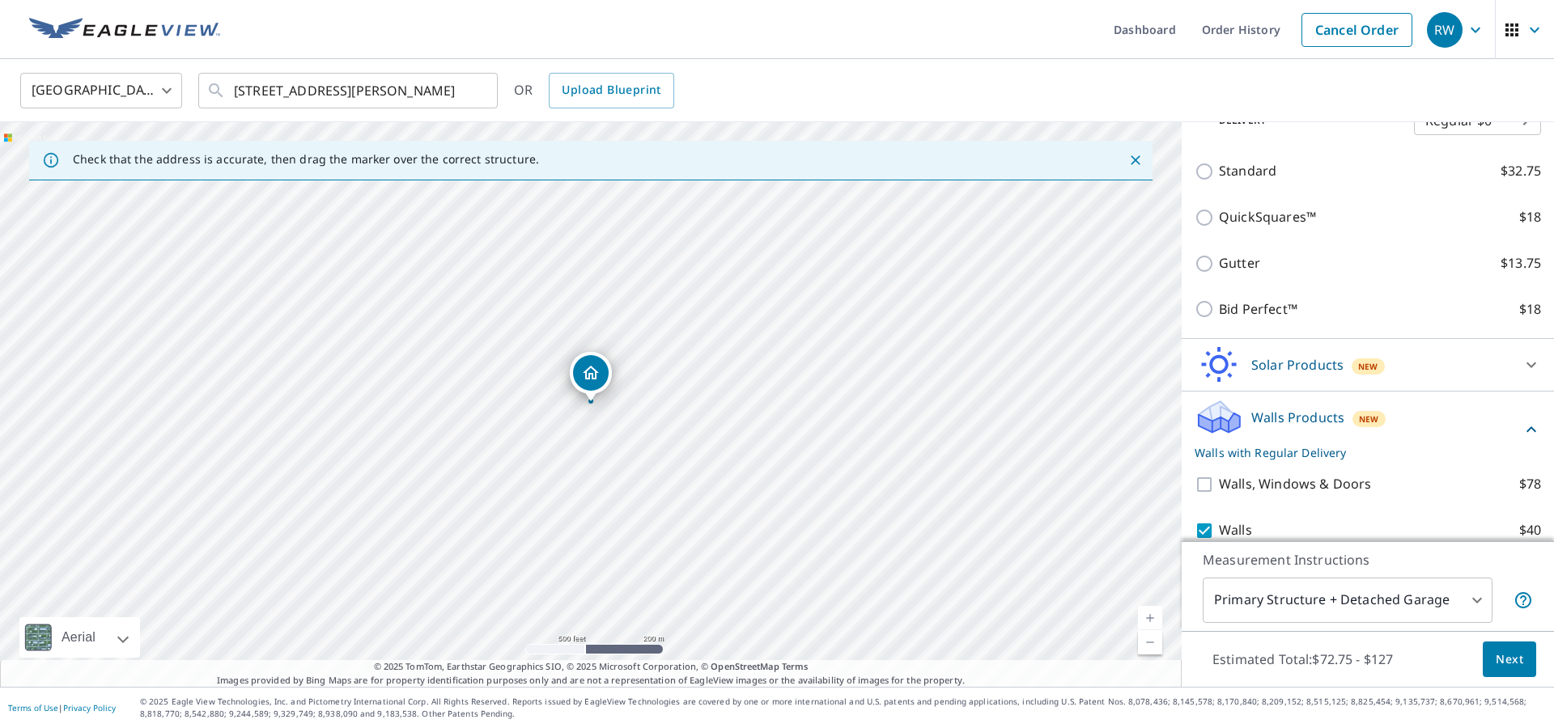
scroll to position [451, 0]
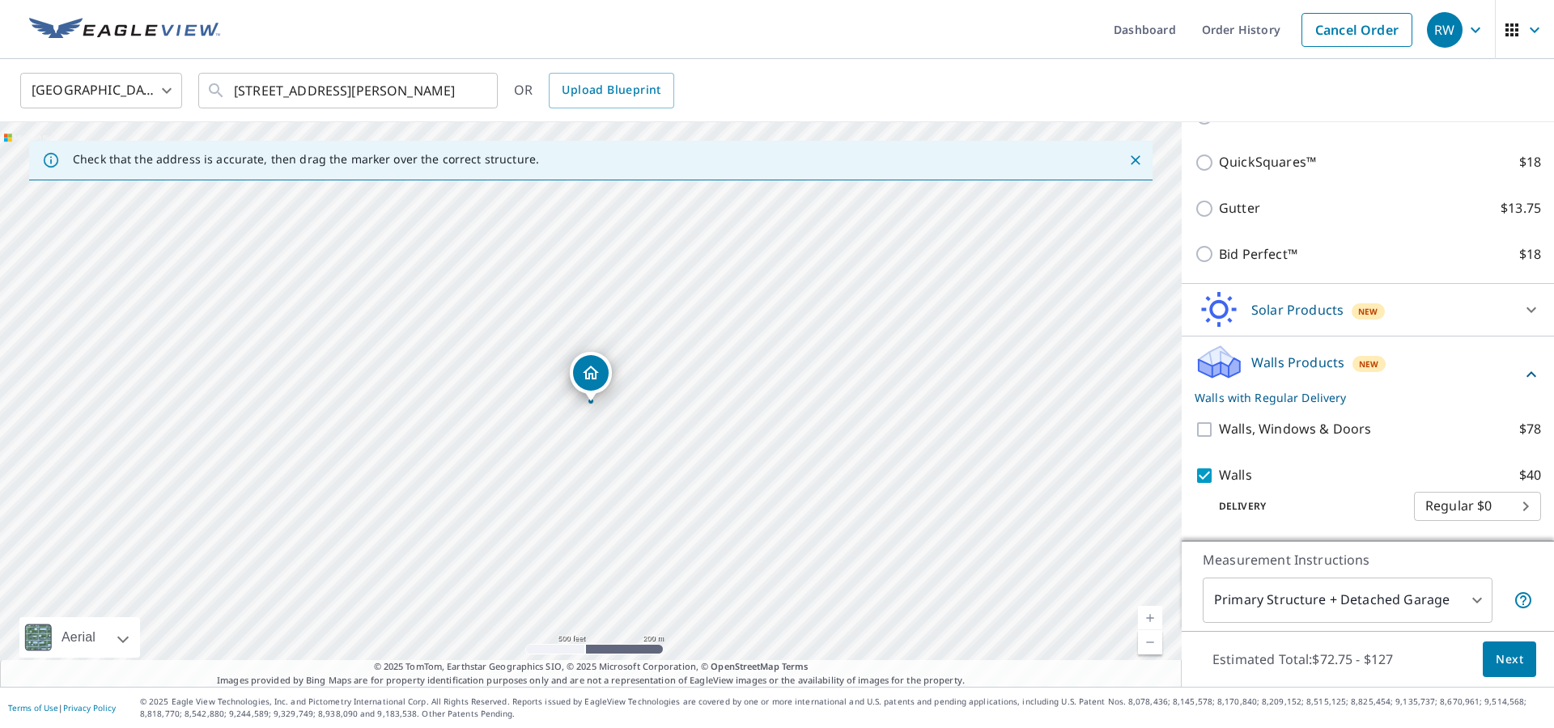
click at [1496, 660] on span "Next" at bounding box center [1509, 660] width 28 height 20
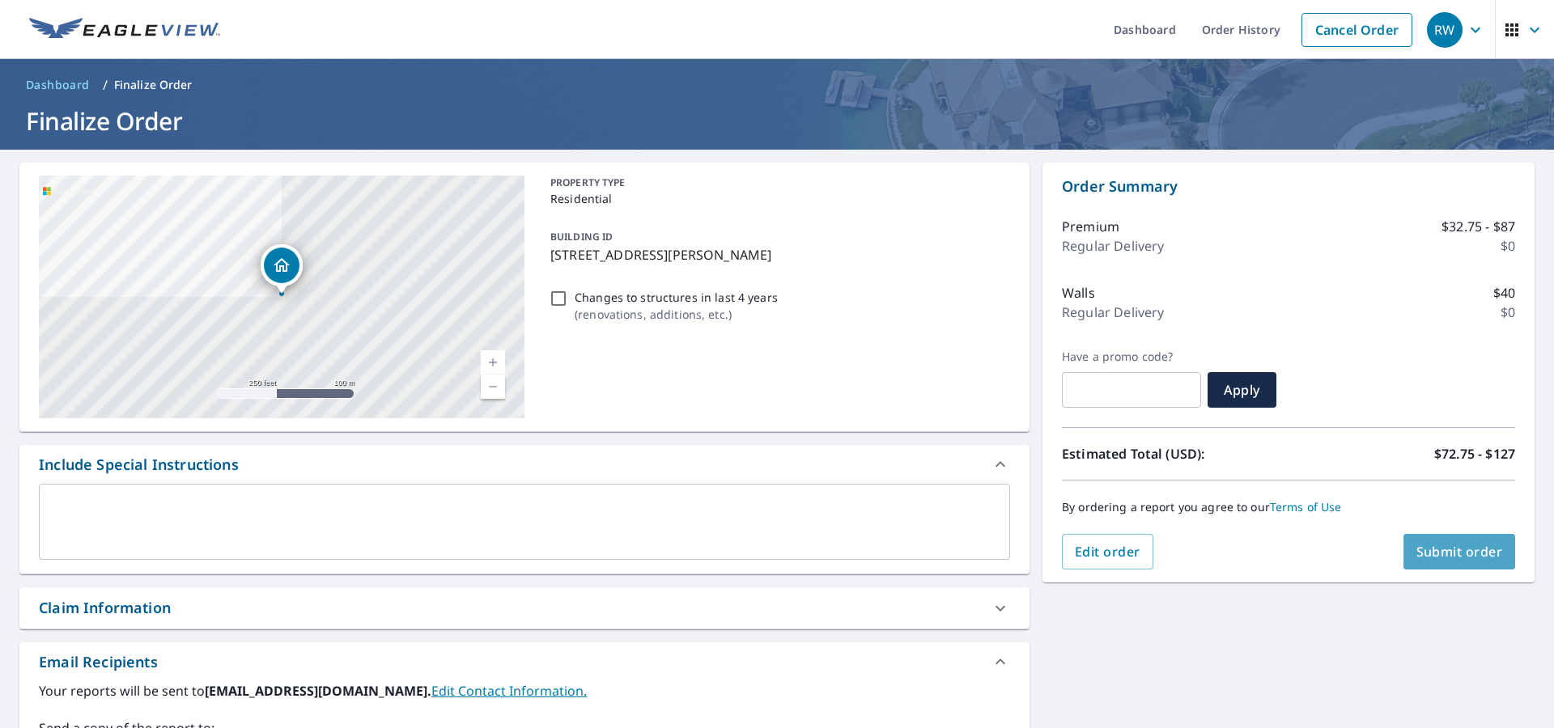
click at [1456, 546] on span "Submit order" at bounding box center [1459, 552] width 87 height 18
checkbox input "true"
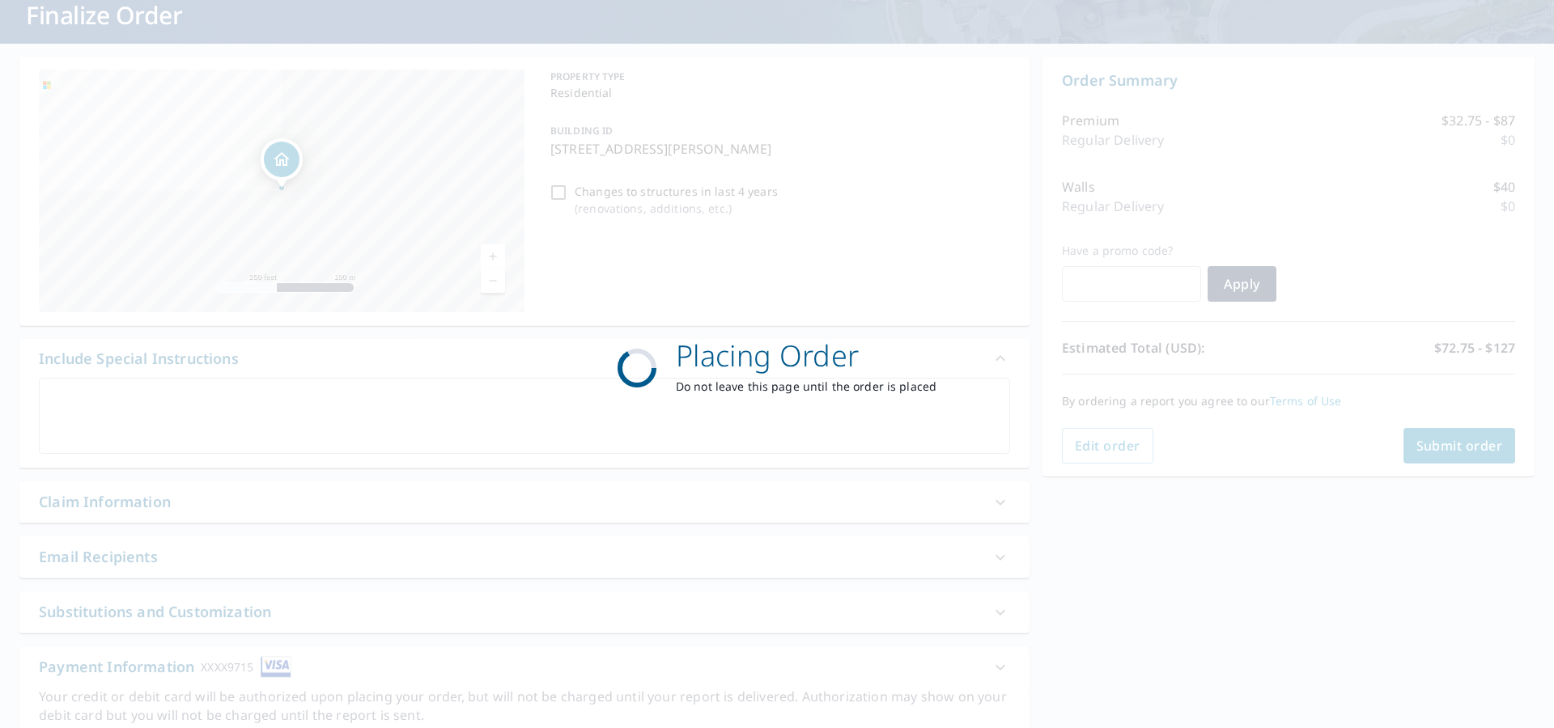
scroll to position [171, 0]
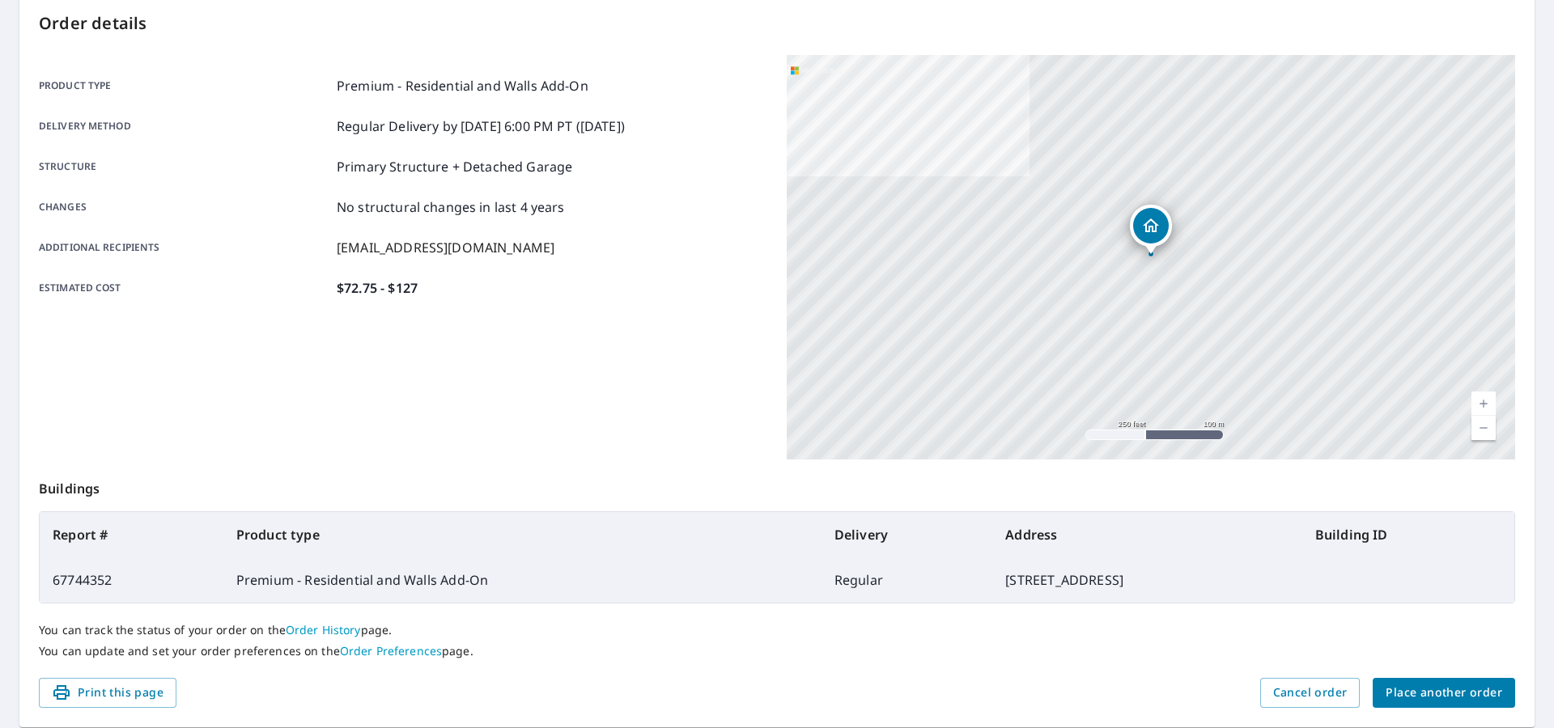
scroll to position [224, 0]
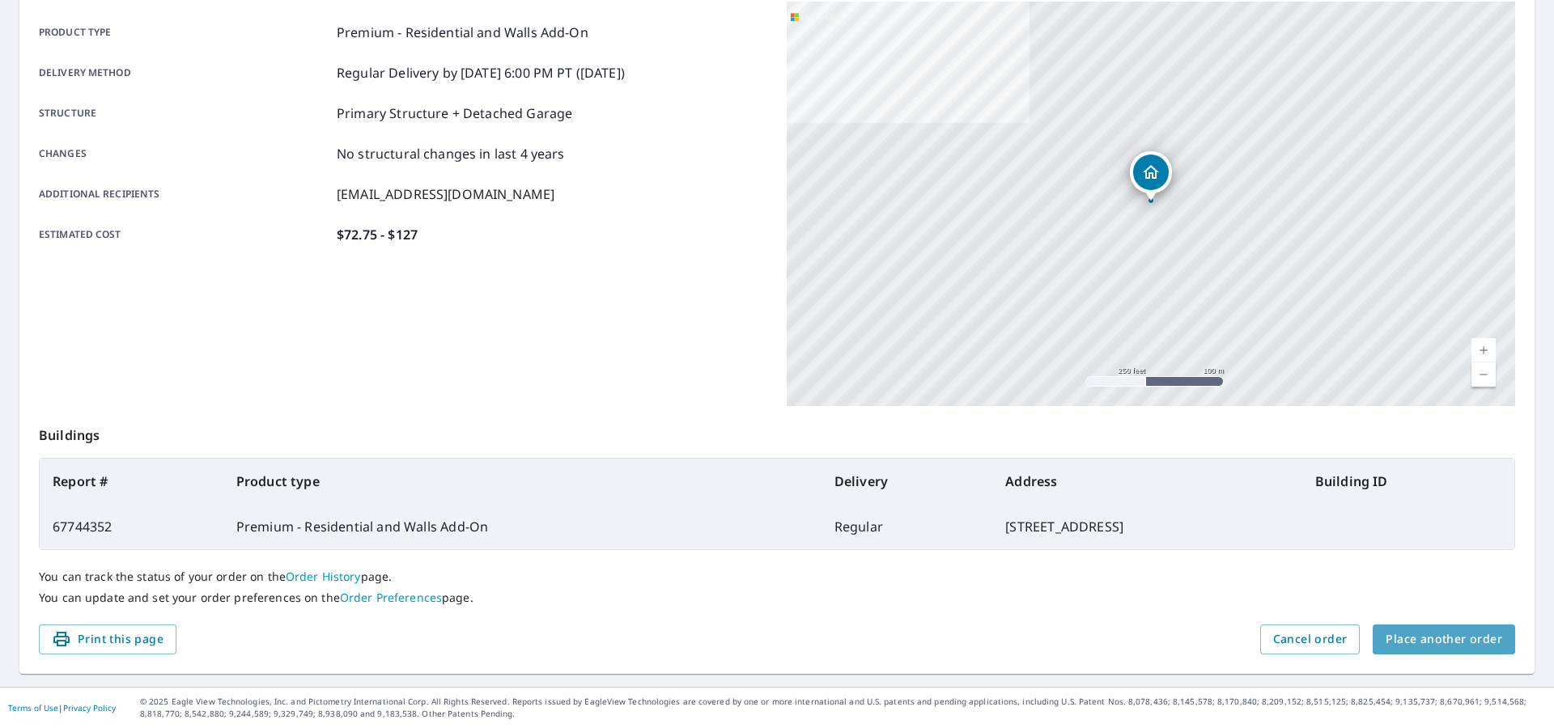
click at [1470, 642] on span "Place another order" at bounding box center [1443, 640] width 117 height 20
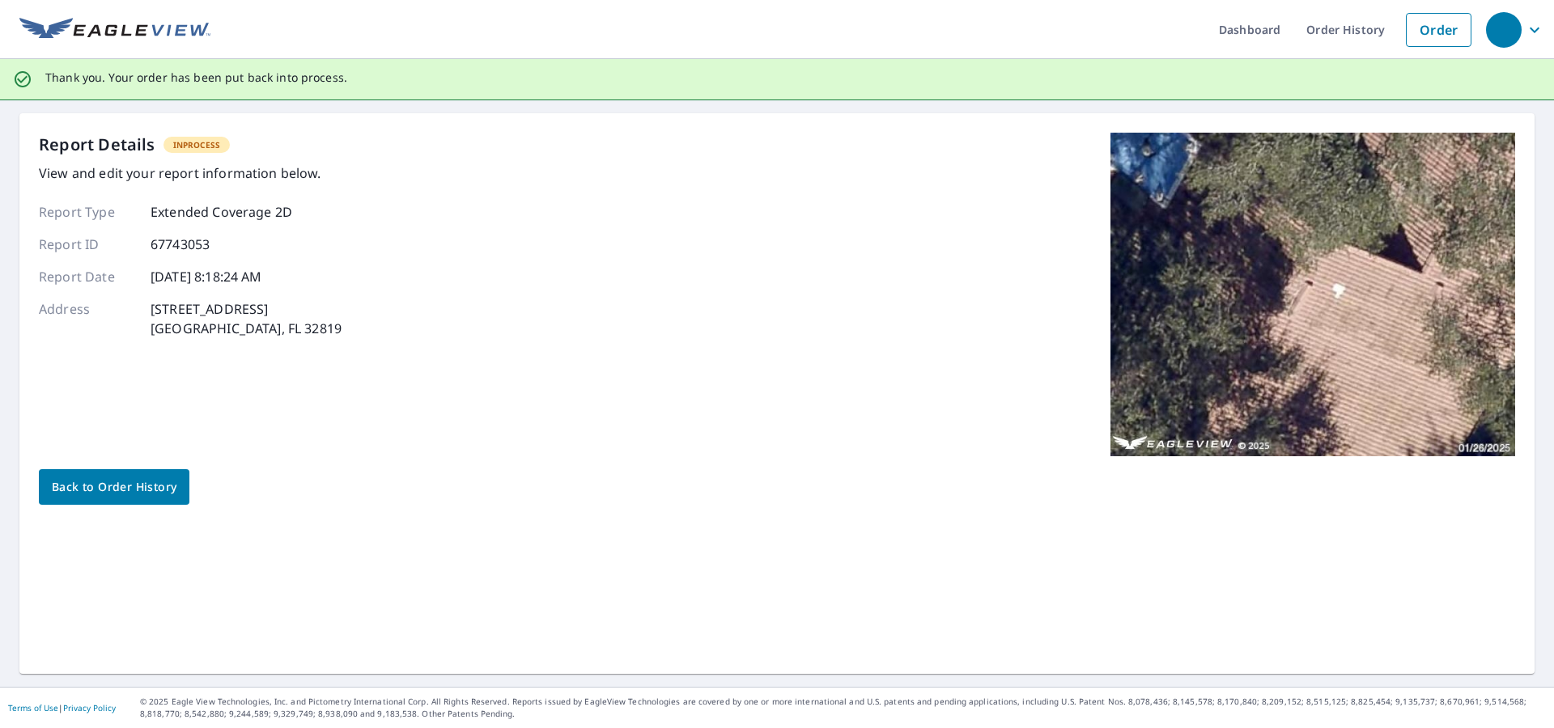
click at [112, 485] on span "Back to Order History" at bounding box center [114, 487] width 125 height 20
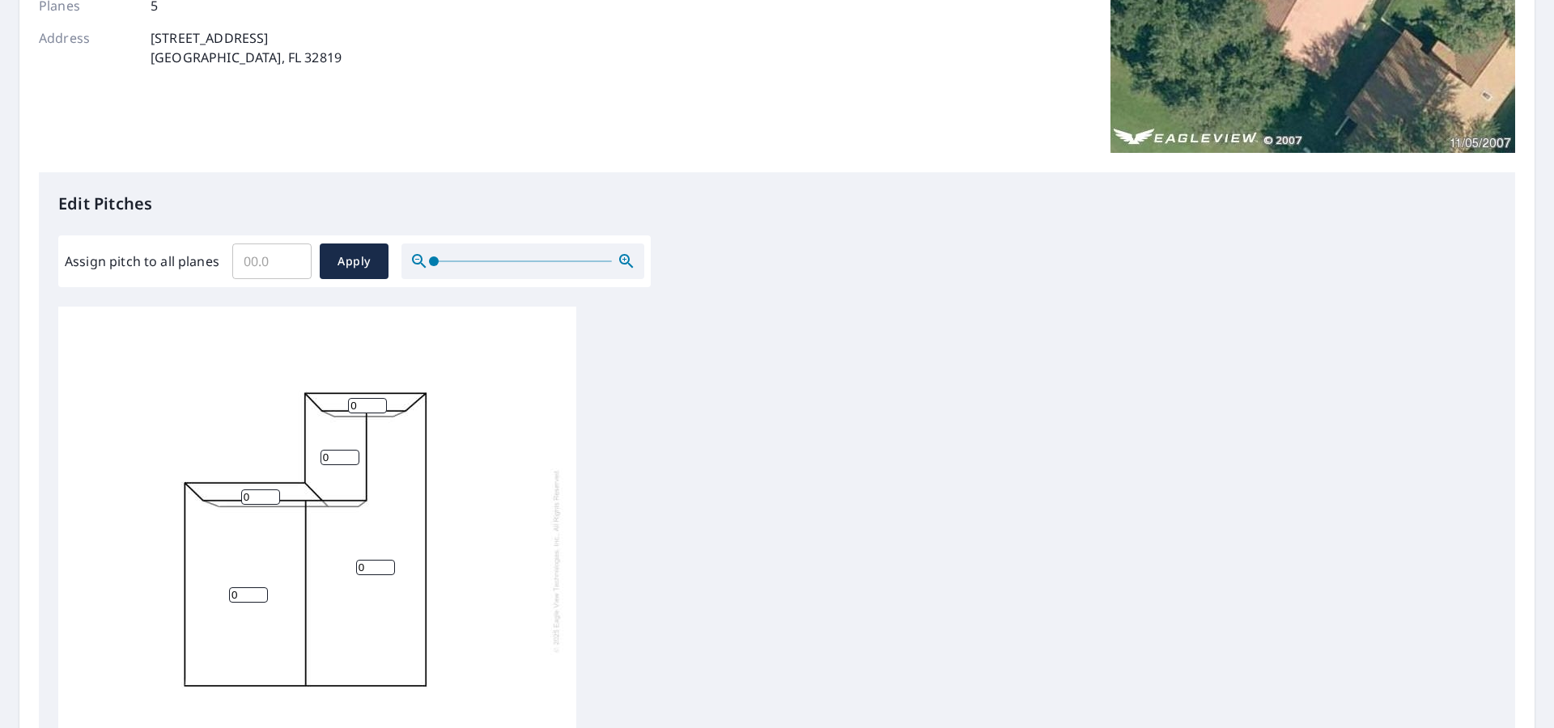
scroll to position [264, 0]
